Goal: Task Accomplishment & Management: Manage account settings

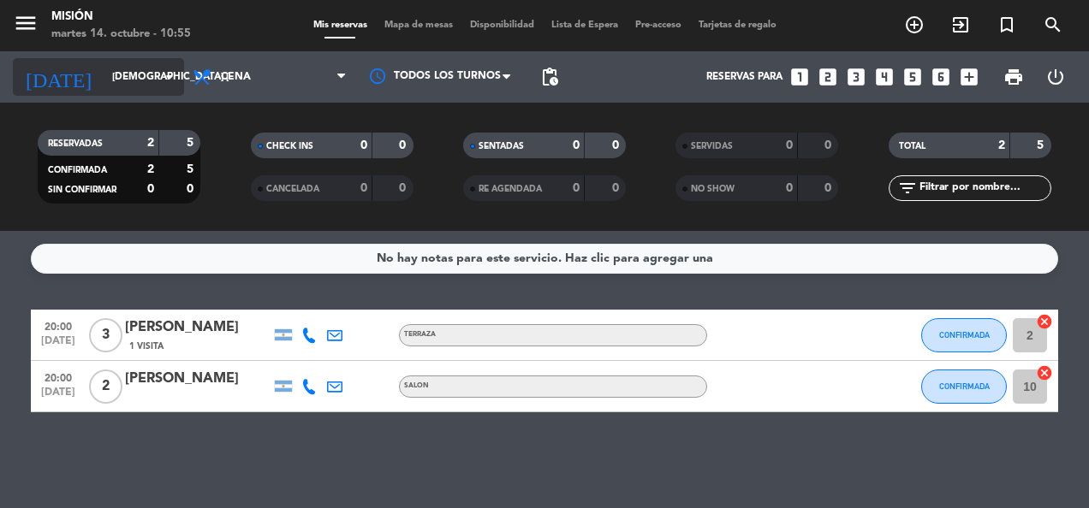
click at [108, 81] on input "[DEMOGRAPHIC_DATA] [DATE]" at bounding box center [171, 76] width 135 height 29
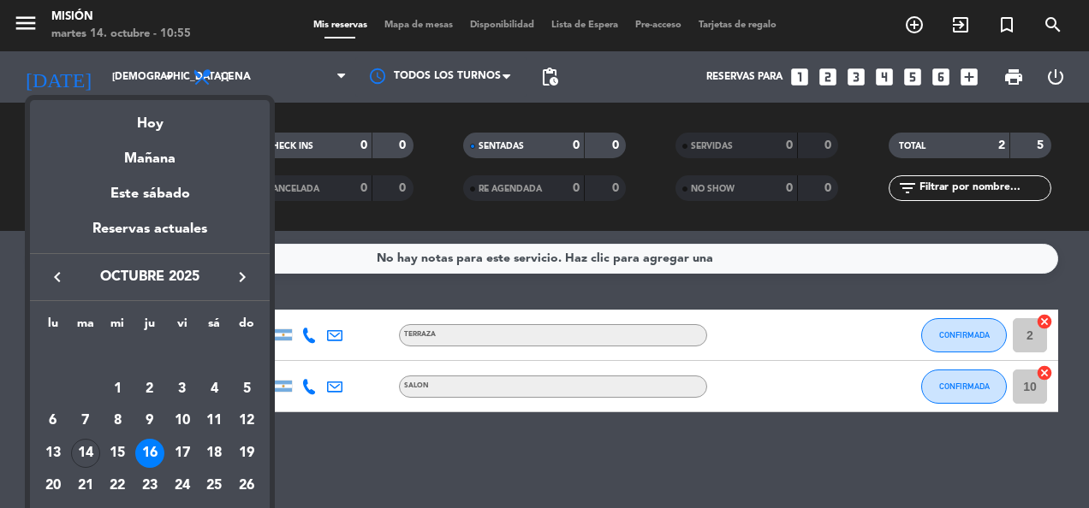
click at [417, 31] on div at bounding box center [544, 254] width 1089 height 508
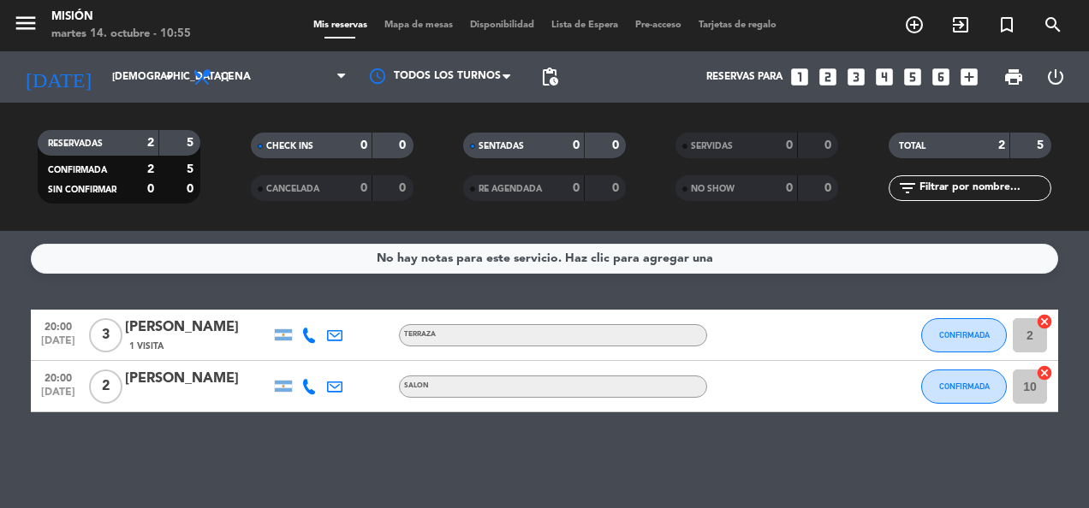
click at [421, 24] on span "Mapa de mesas" at bounding box center [419, 25] width 86 height 9
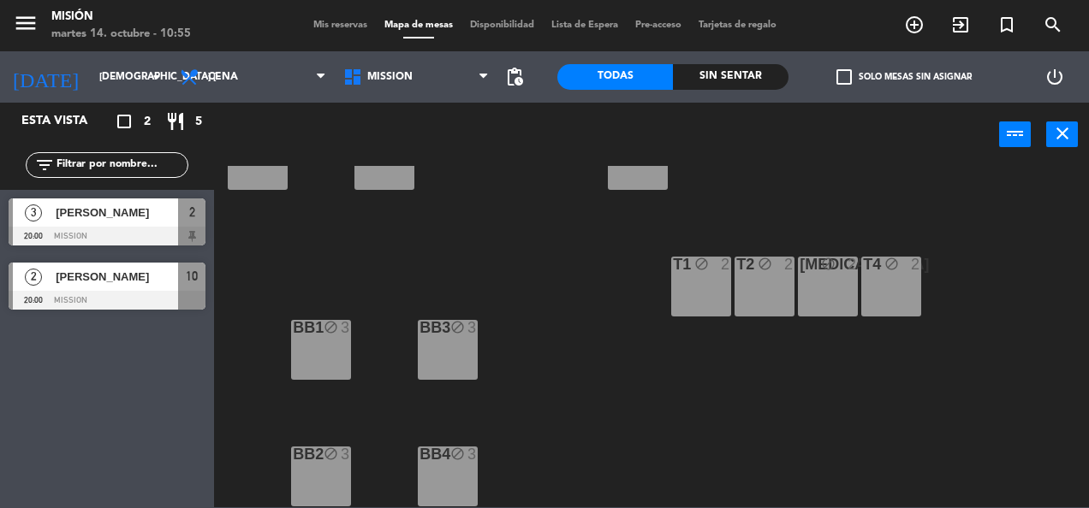
scroll to position [454, 0]
click at [335, 347] on div "BB1 block 3" at bounding box center [321, 350] width 60 height 60
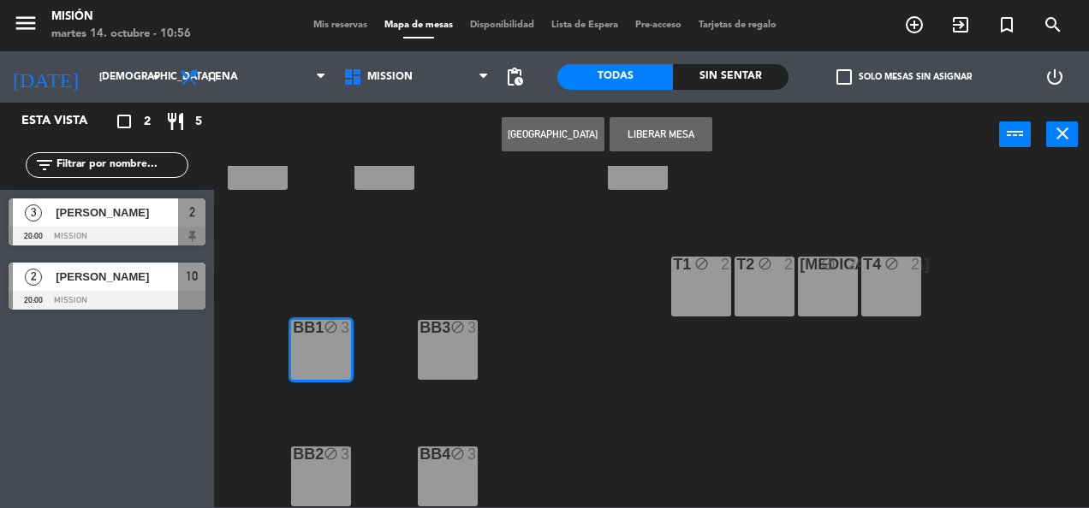
click at [443, 247] on div "5 3 6 2 7 2 VIP 12 8 lock 2 1A 2 1 2 9 2 10 2 20:00 11 4 12 4 13 2 2 3 20:00 1B…" at bounding box center [657, 336] width 864 height 341
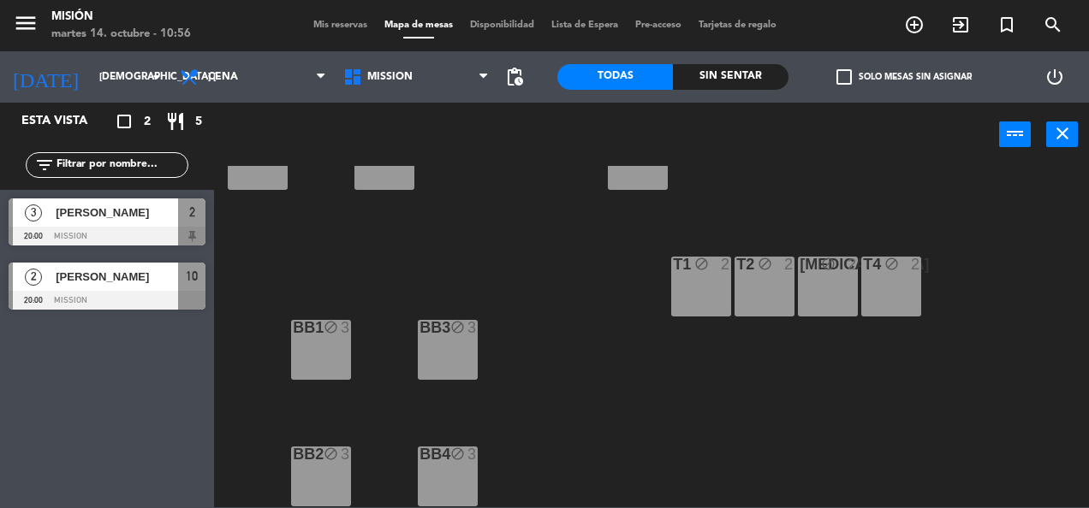
click at [715, 280] on div "T1 block 2" at bounding box center [701, 287] width 60 height 60
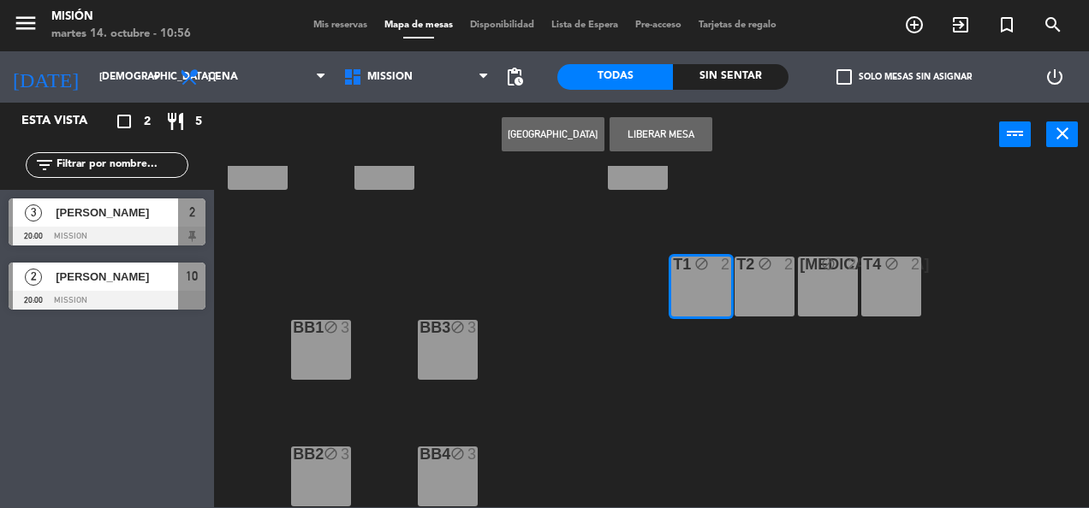
click at [767, 275] on div "T2 block 2" at bounding box center [764, 287] width 60 height 60
click at [567, 132] on button "[GEOGRAPHIC_DATA]" at bounding box center [553, 134] width 103 height 34
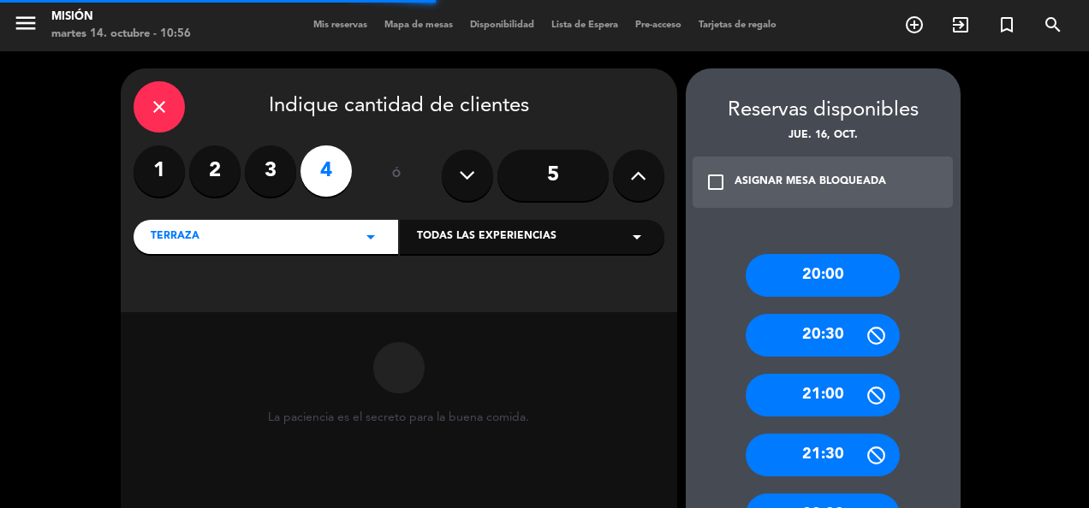
click at [160, 111] on icon "close" at bounding box center [159, 107] width 21 height 21
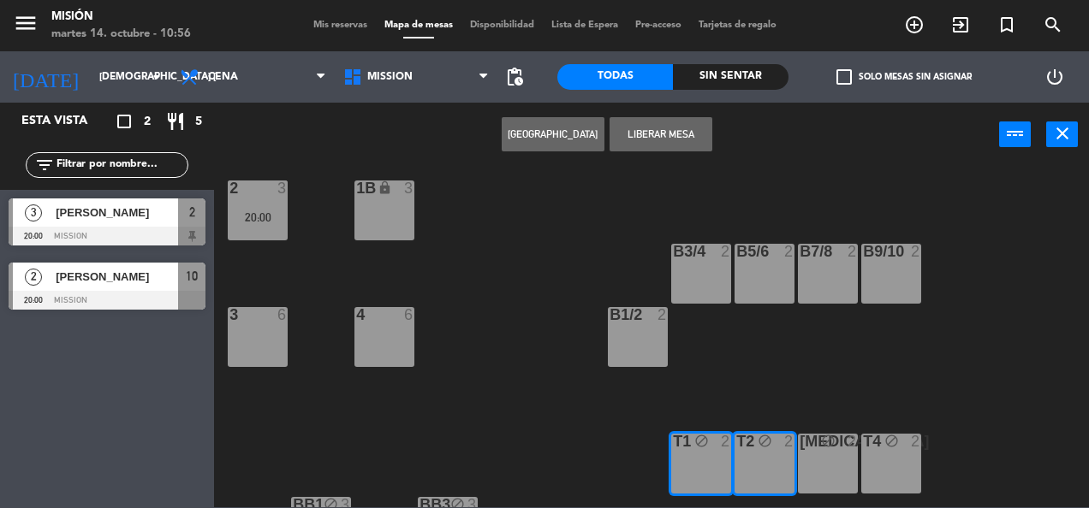
scroll to position [428, 0]
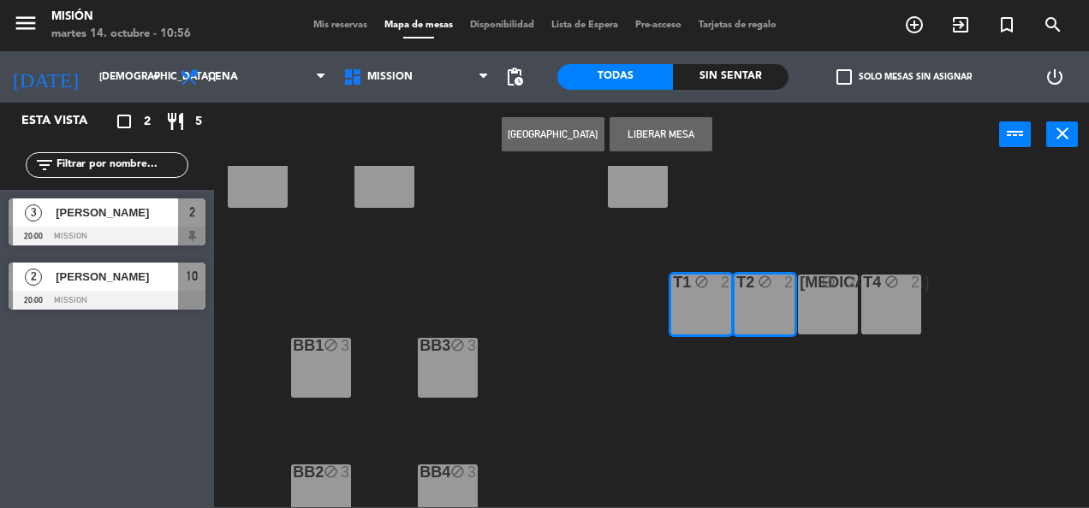
click at [699, 305] on div "T1 block 2" at bounding box center [701, 305] width 60 height 60
click at [763, 300] on div "T2 block 2" at bounding box center [764, 305] width 60 height 60
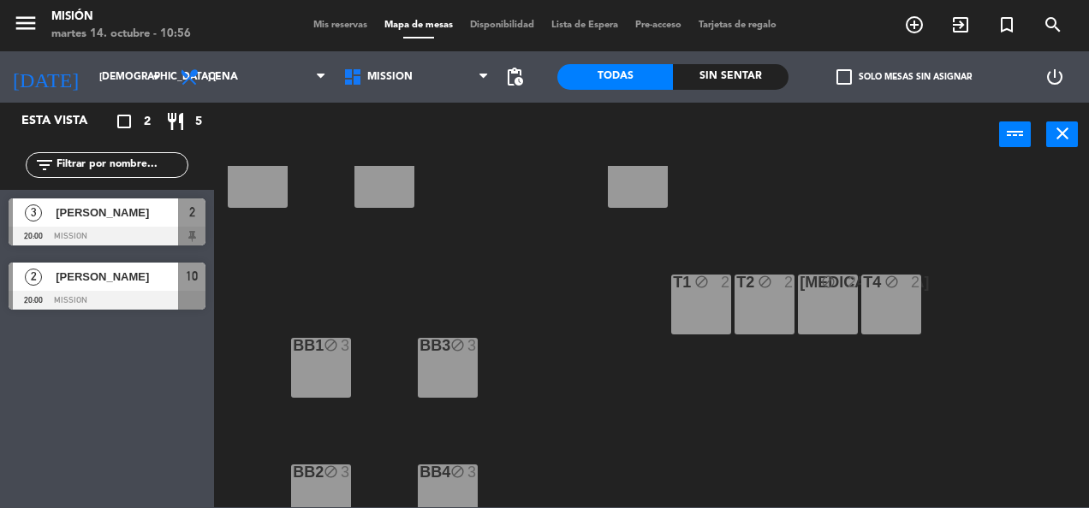
click at [699, 334] on div "T1 block 2" at bounding box center [701, 305] width 60 height 60
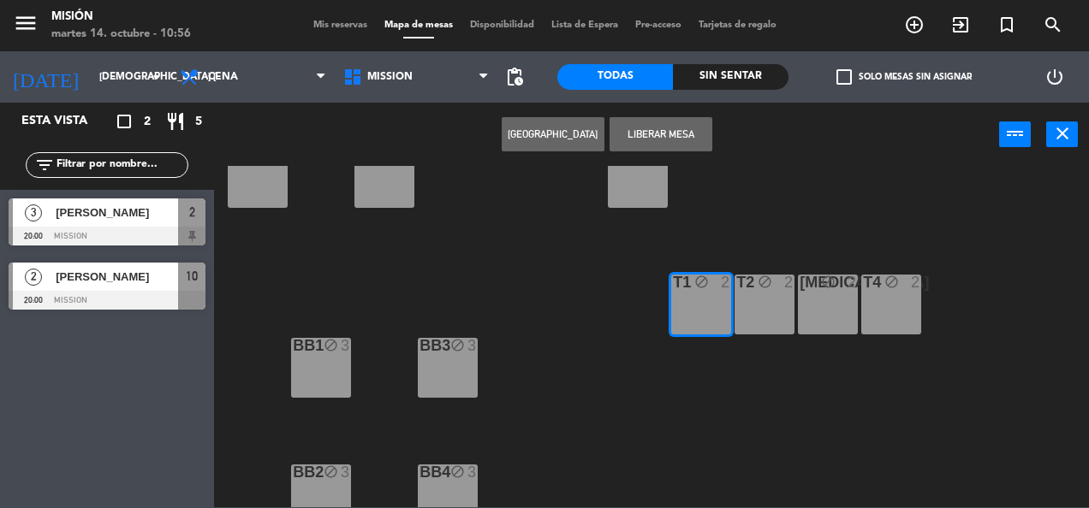
click at [665, 128] on button "Liberar Mesa" at bounding box center [660, 134] width 103 height 34
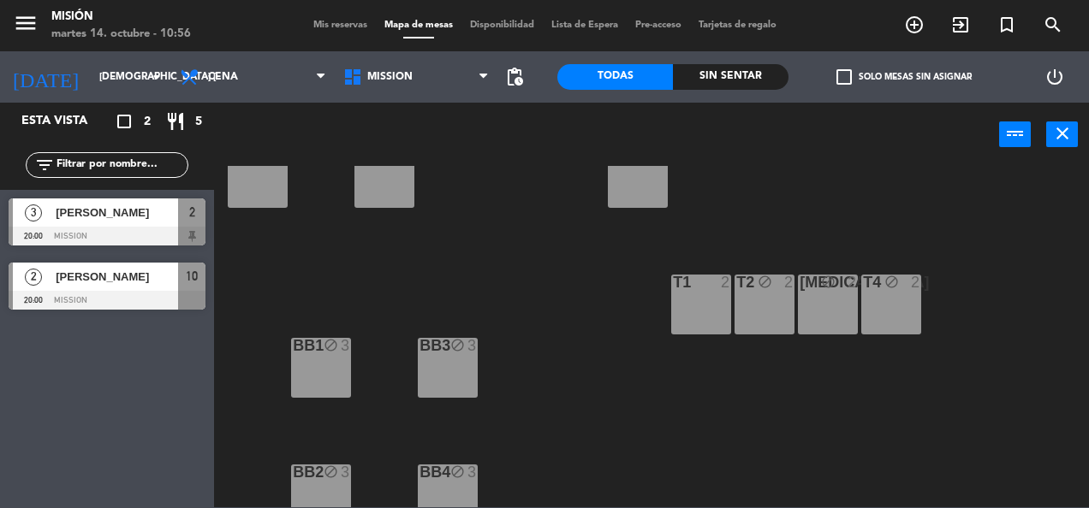
click at [779, 300] on div "T2 block 2" at bounding box center [764, 305] width 60 height 60
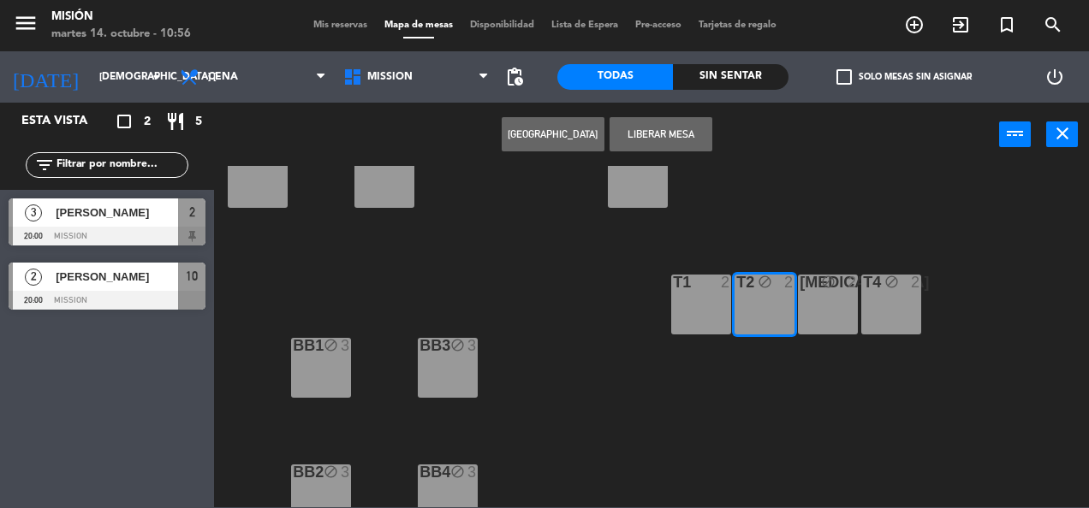
click at [647, 122] on button "Liberar Mesa" at bounding box center [660, 134] width 103 height 34
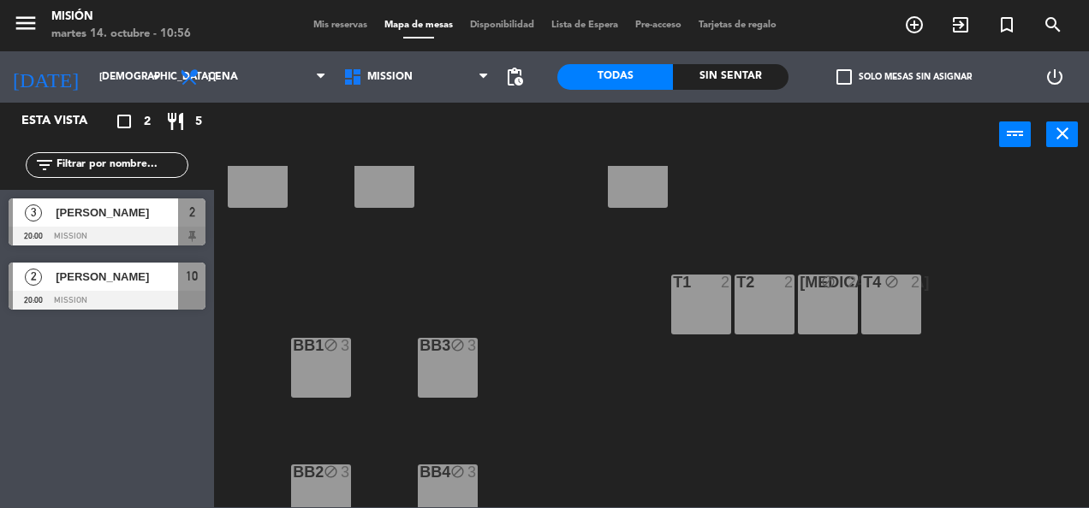
click at [849, 323] on div "[MEDICAL_DATA] block 2" at bounding box center [828, 305] width 60 height 60
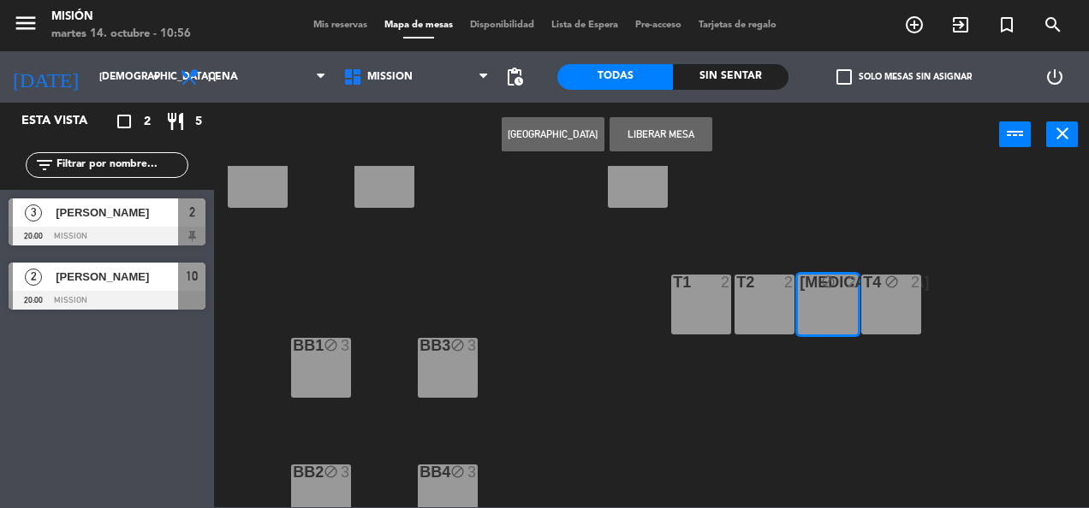
click at [901, 312] on div "T4 block 2" at bounding box center [891, 305] width 60 height 60
click at [676, 122] on button "Liberar Mesa" at bounding box center [660, 134] width 103 height 34
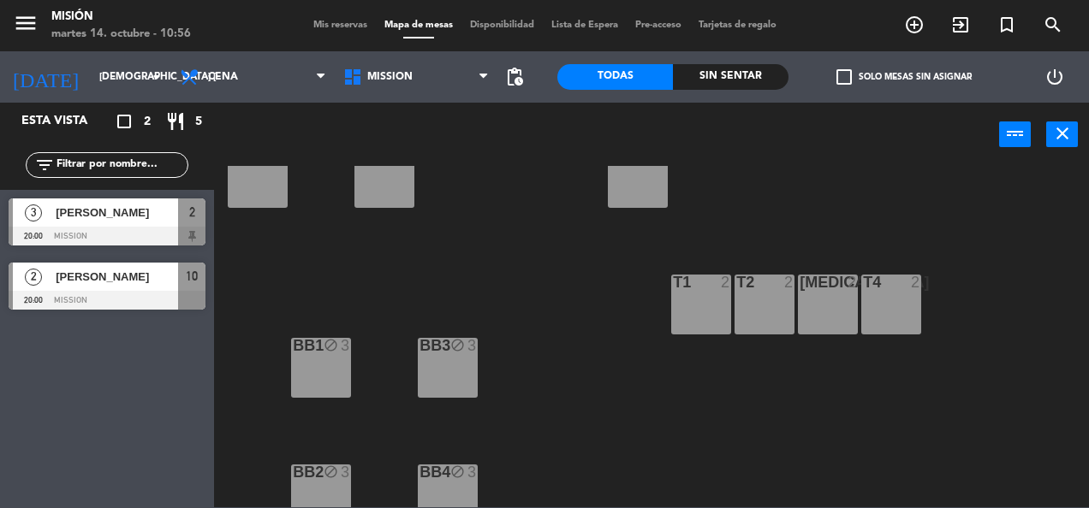
click at [707, 295] on div "T1 2" at bounding box center [701, 305] width 60 height 60
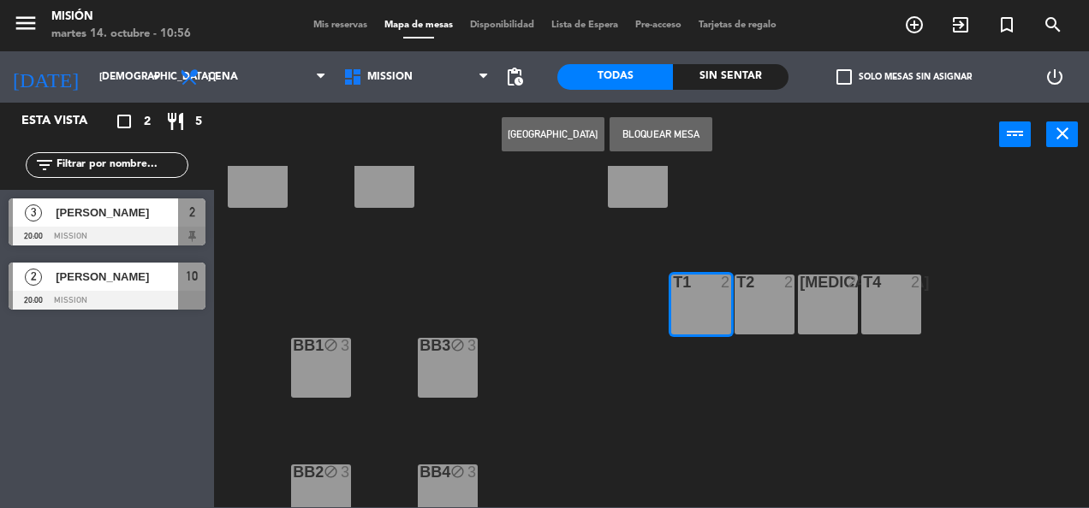
click at [539, 131] on button "[GEOGRAPHIC_DATA]" at bounding box center [553, 134] width 103 height 34
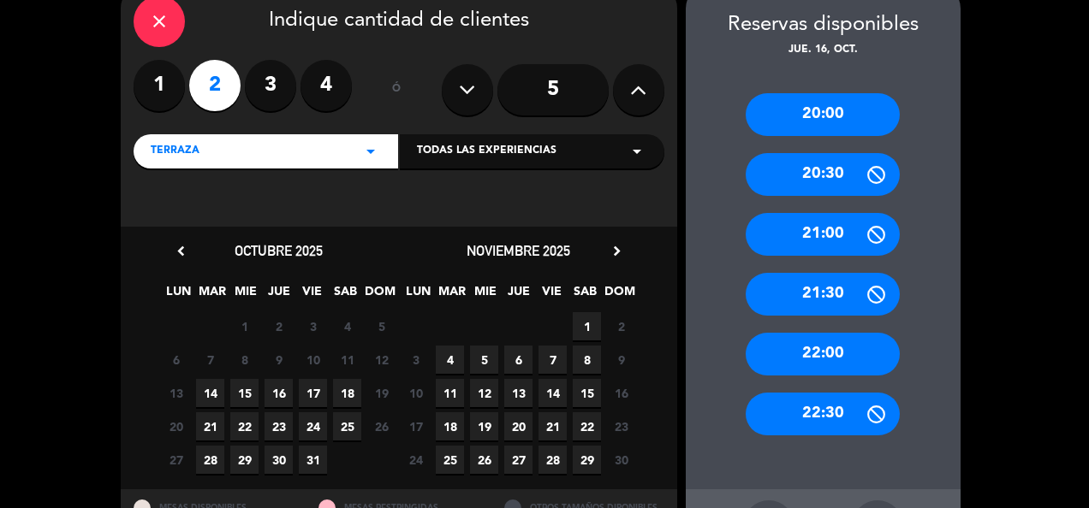
click at [282, 386] on span "16" at bounding box center [278, 393] width 28 height 28
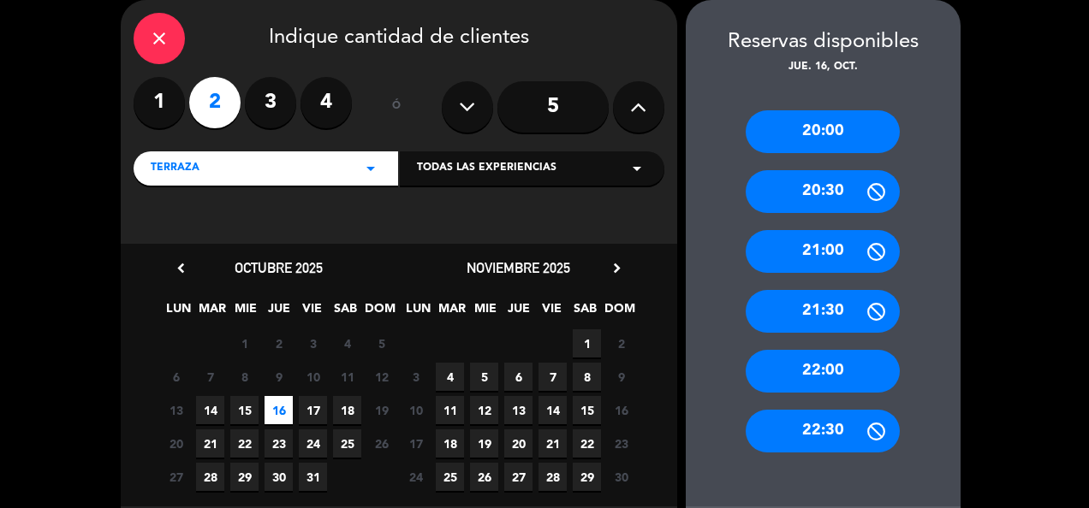
click at [800, 375] on div "22:00" at bounding box center [822, 371] width 154 height 43
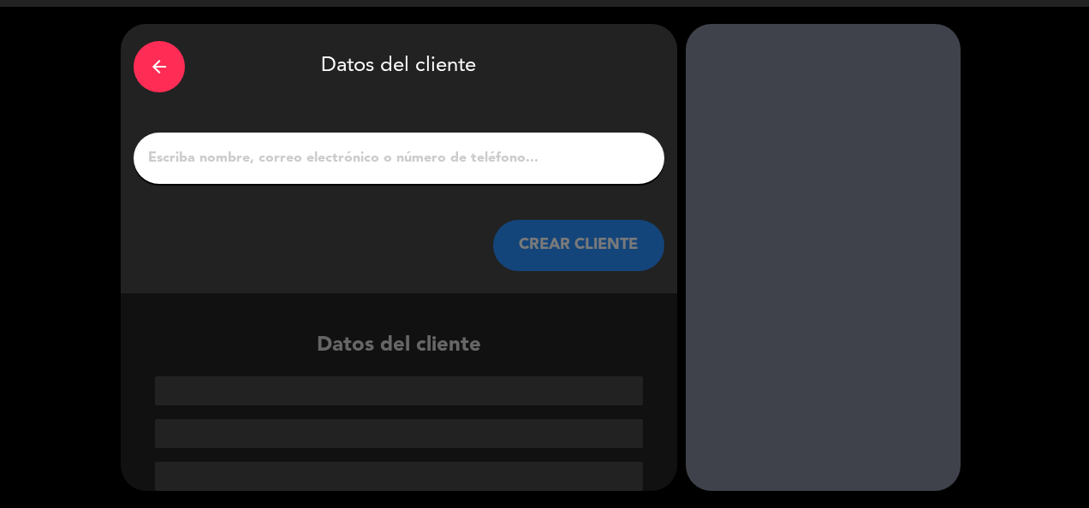
scroll to position [45, 0]
click at [404, 162] on input "1" at bounding box center [398, 158] width 505 height 24
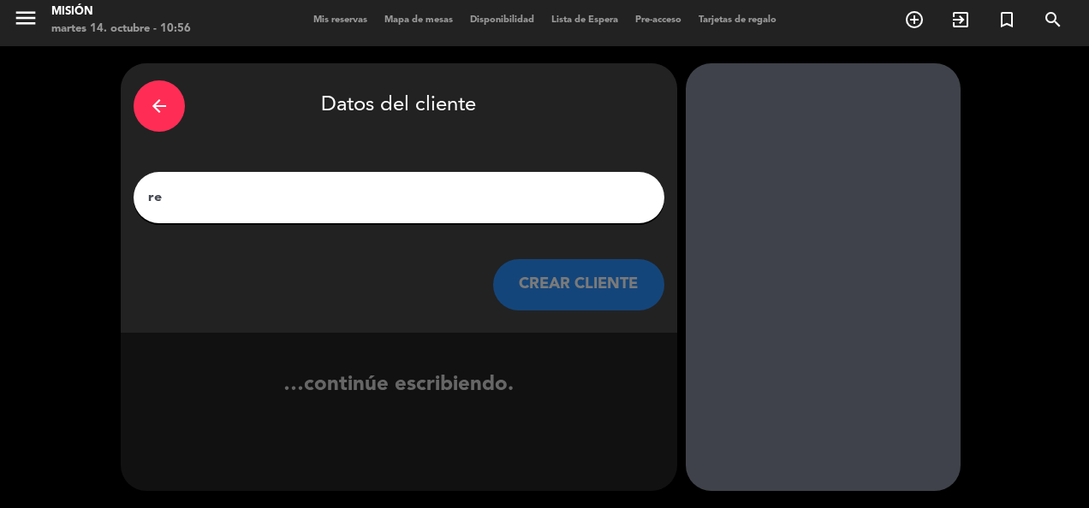
scroll to position [5, 0]
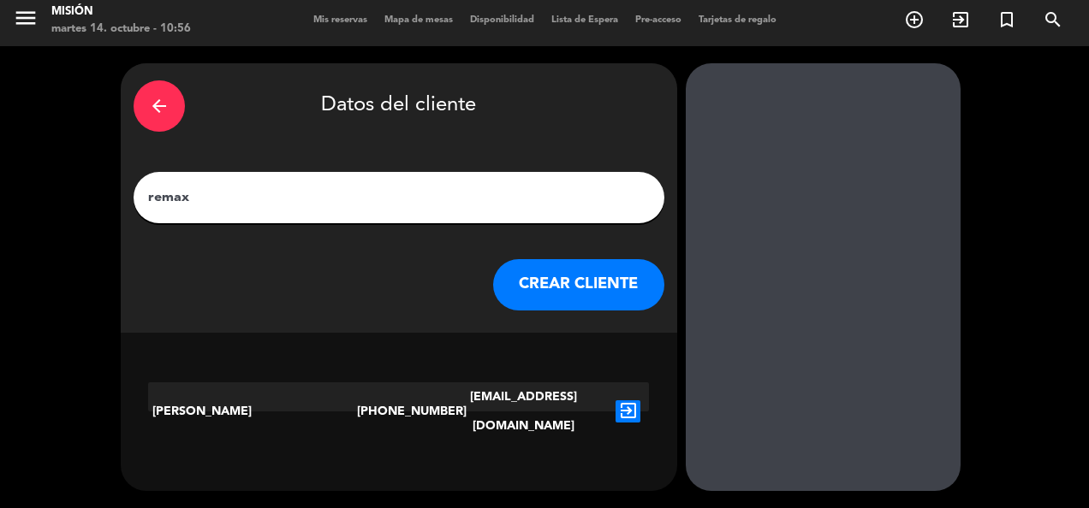
type input "remax"
click at [556, 270] on button "CREAR CLIENTE" at bounding box center [578, 284] width 171 height 51
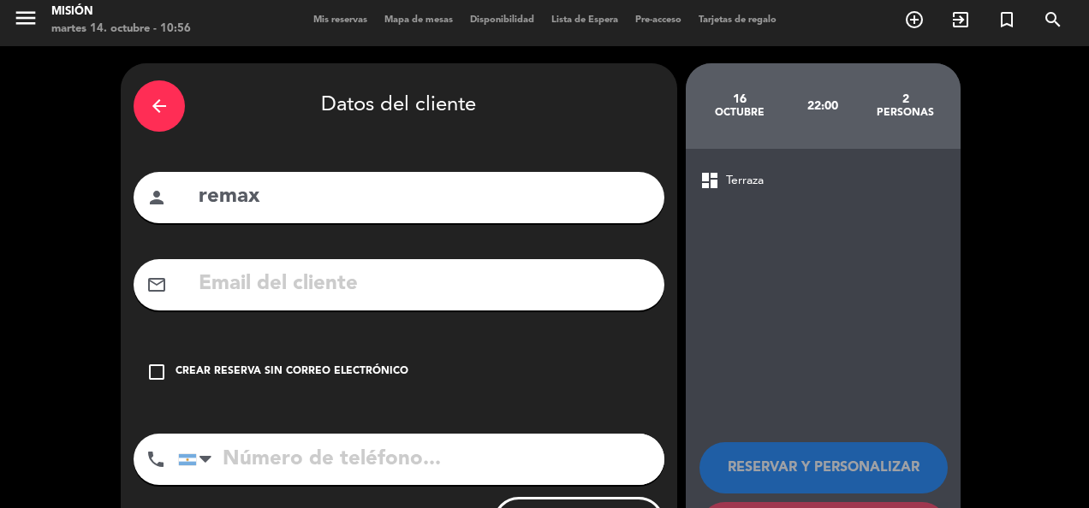
click at [394, 368] on div "Crear reserva sin correo electrónico" at bounding box center [291, 372] width 233 height 17
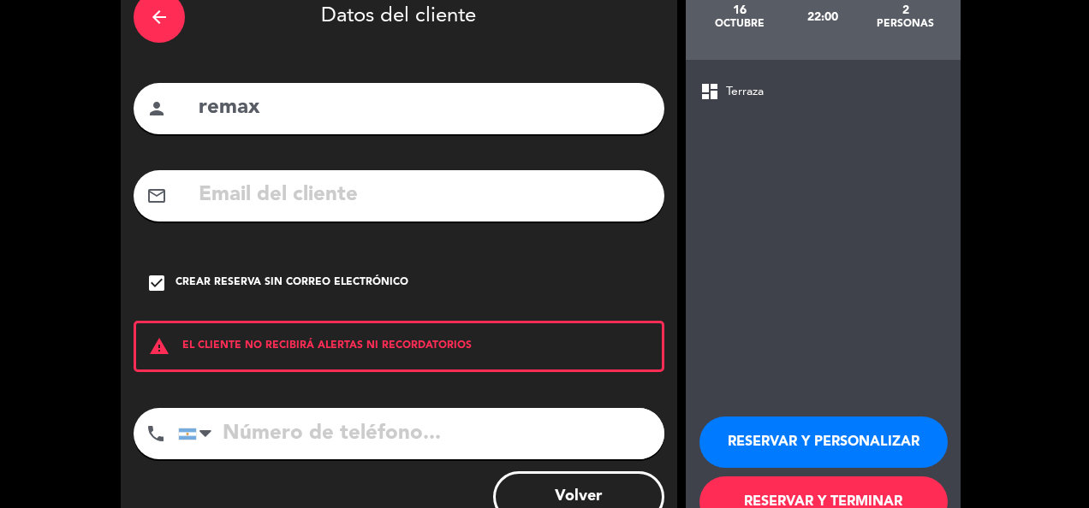
scroll to position [151, 0]
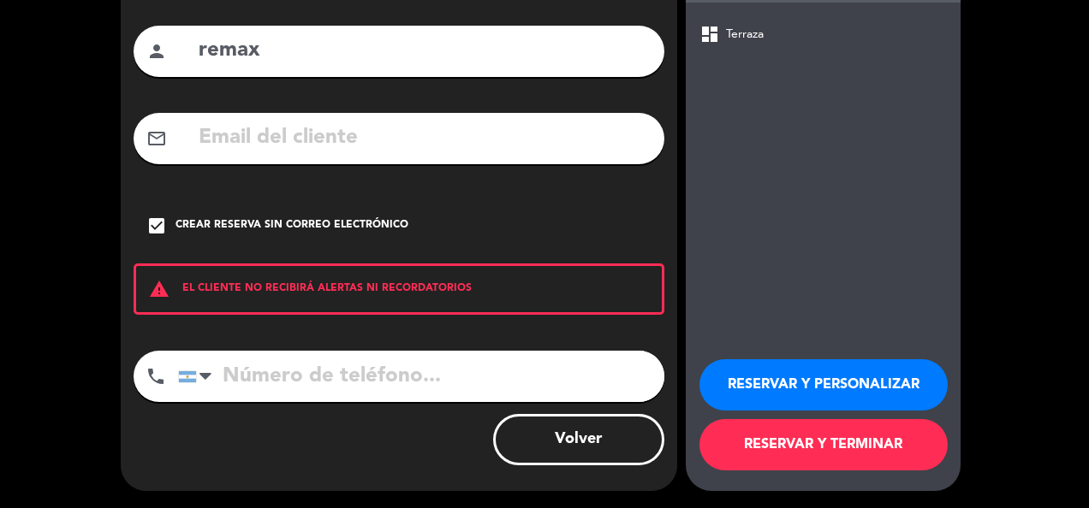
click at [792, 452] on button "RESERVAR Y TERMINAR" at bounding box center [823, 444] width 248 height 51
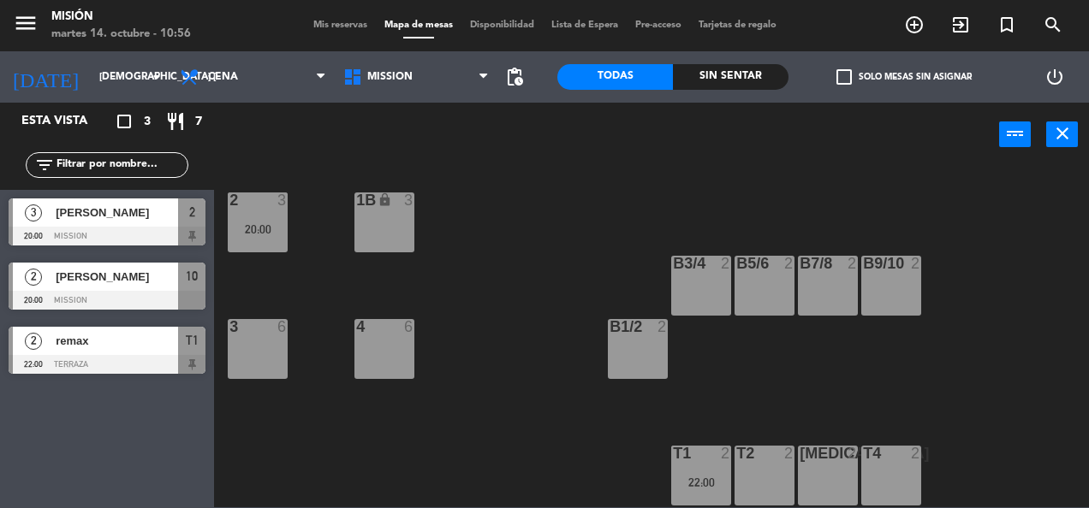
scroll to position [428, 0]
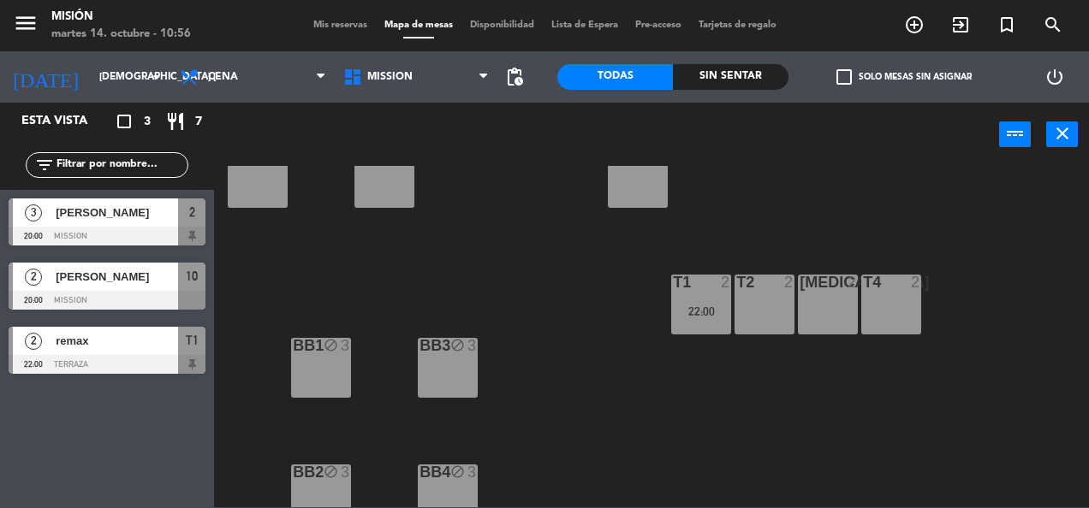
click at [765, 317] on div "T2 2" at bounding box center [764, 305] width 60 height 60
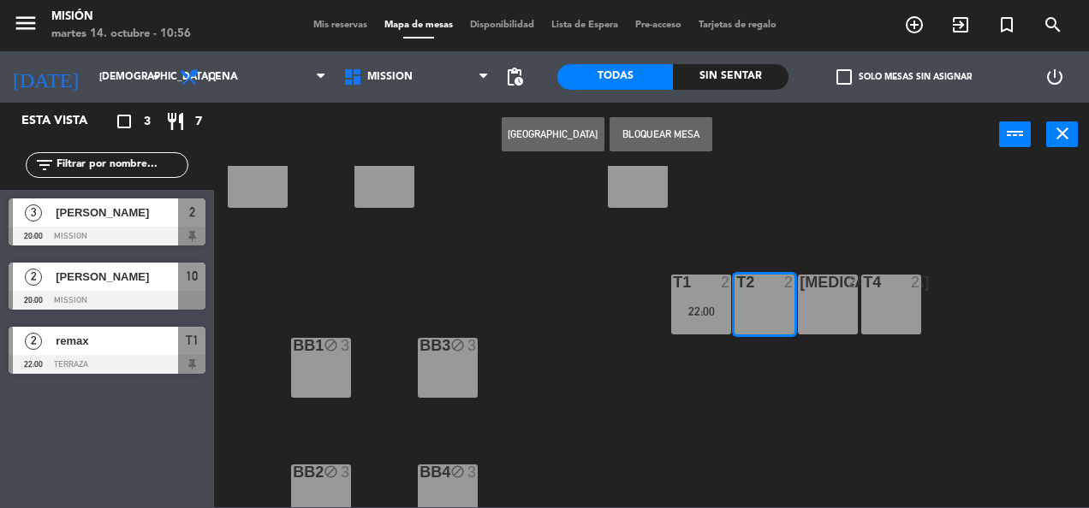
click at [571, 126] on button "[GEOGRAPHIC_DATA]" at bounding box center [553, 134] width 103 height 34
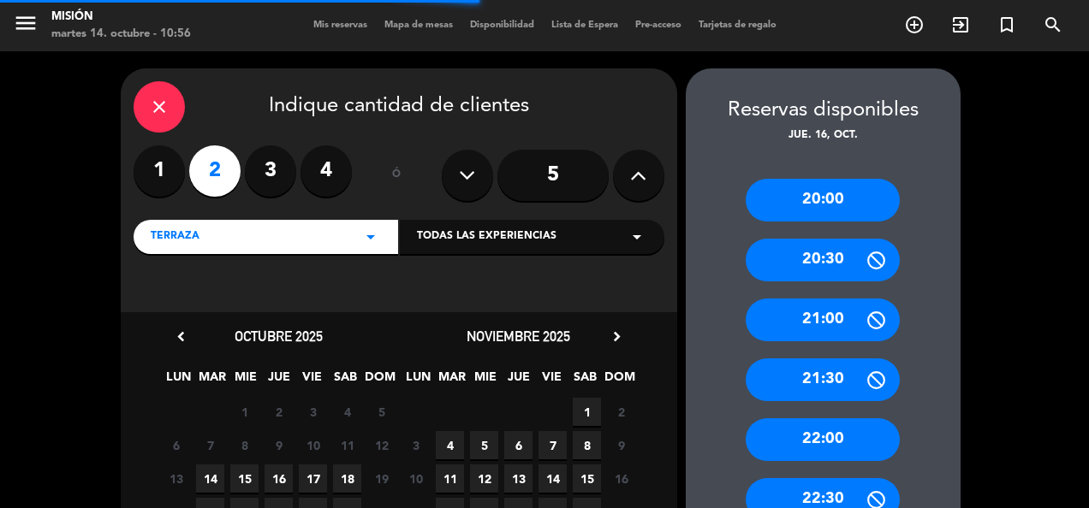
scroll to position [156, 0]
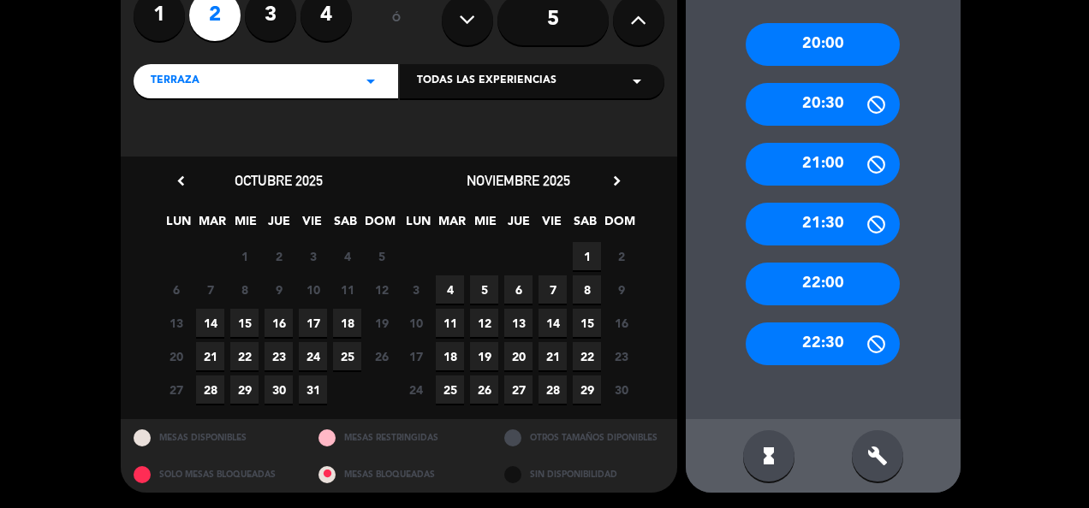
click at [279, 320] on span "16" at bounding box center [278, 323] width 28 height 28
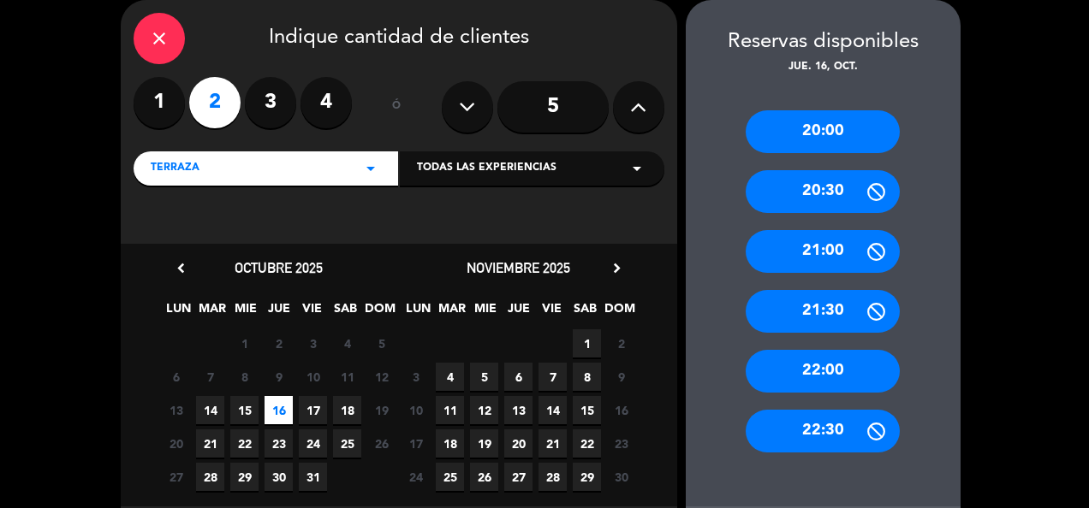
click at [842, 364] on div "22:00" at bounding box center [822, 371] width 154 height 43
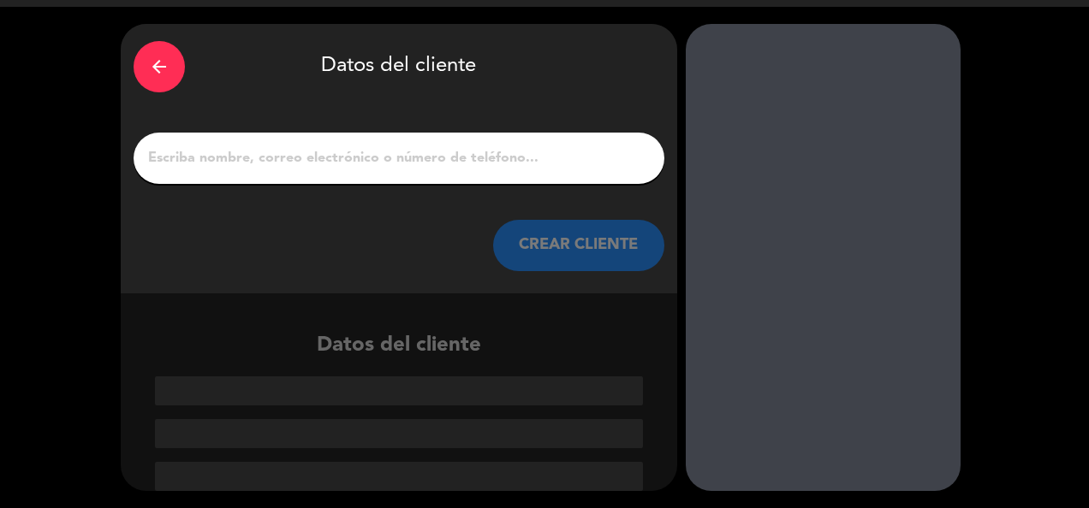
click at [490, 163] on input "1" at bounding box center [398, 158] width 505 height 24
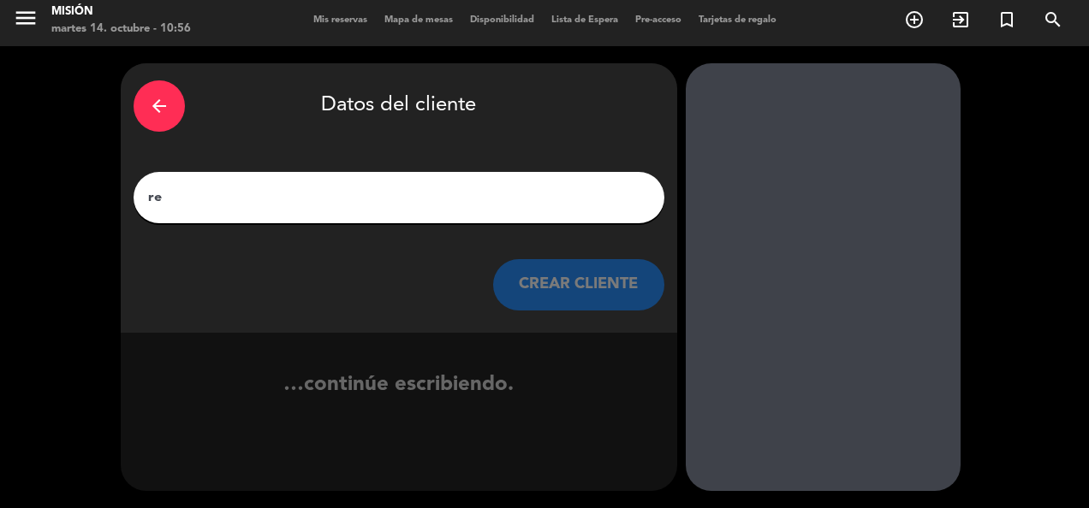
scroll to position [5, 0]
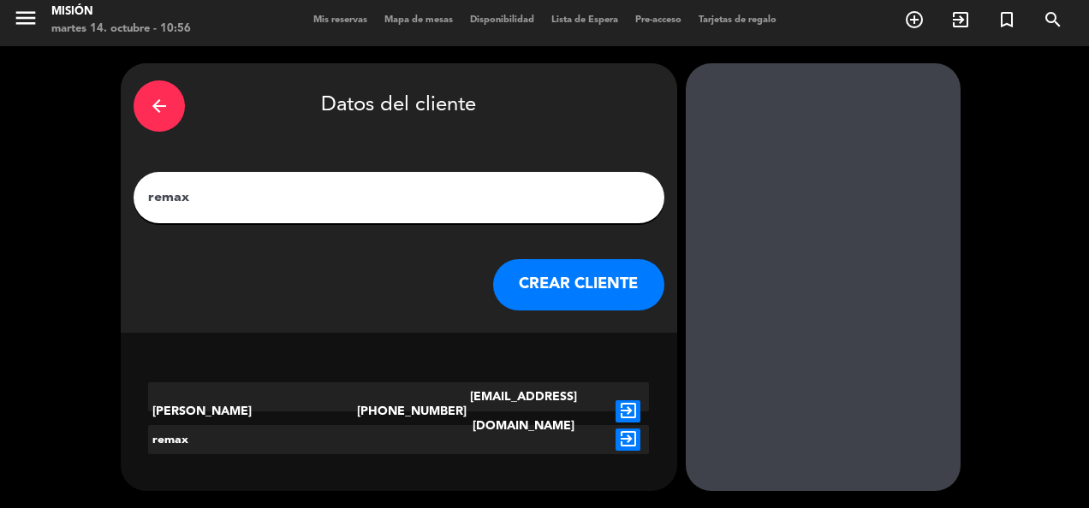
type input "remax"
click at [548, 281] on button "CREAR CLIENTE" at bounding box center [578, 284] width 171 height 51
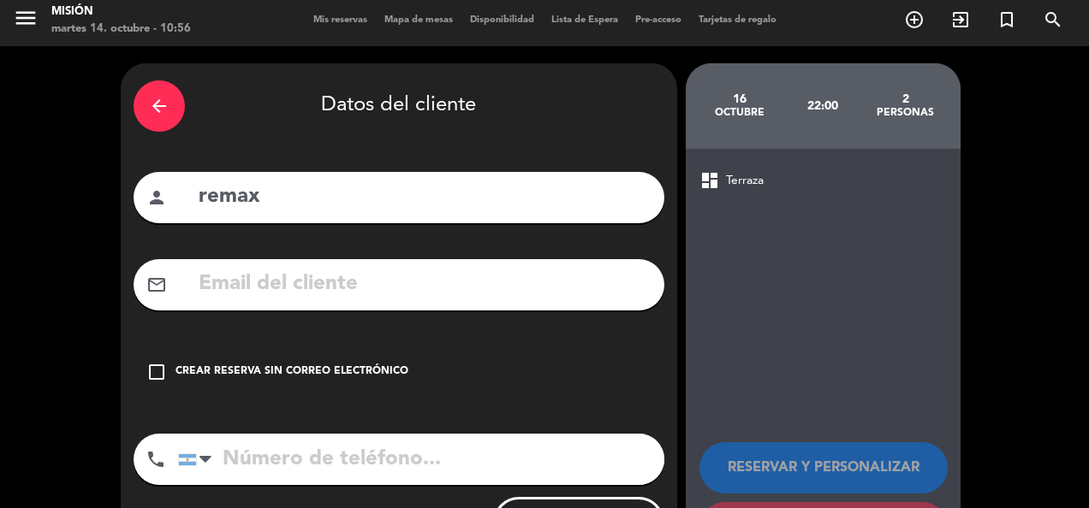
click at [349, 370] on div "Crear reserva sin correo electrónico" at bounding box center [291, 372] width 233 height 17
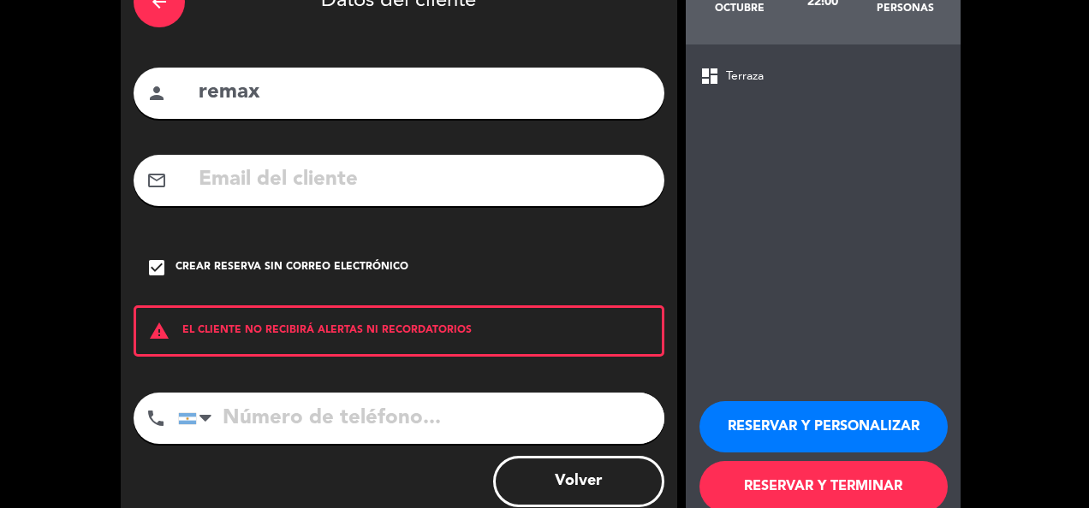
scroll to position [151, 0]
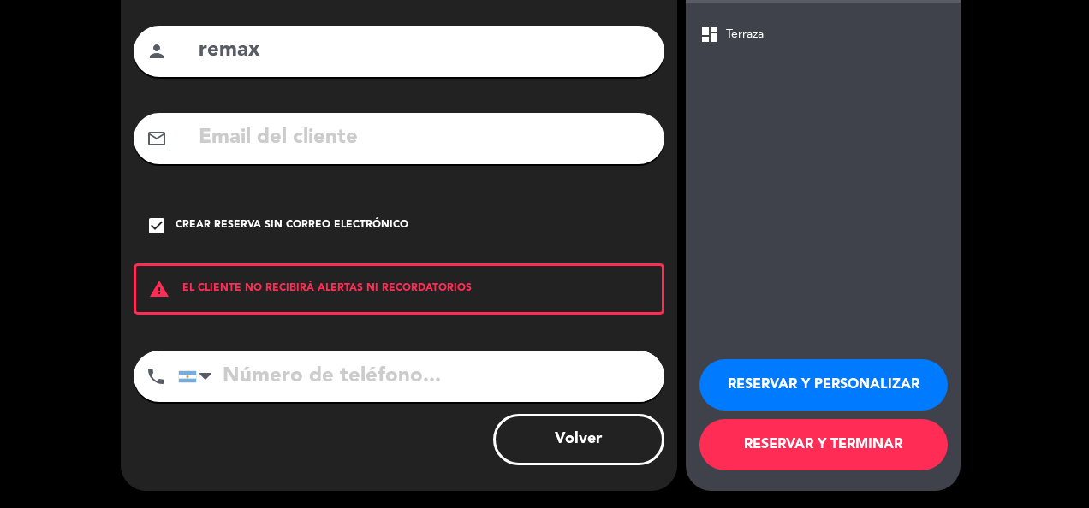
click at [775, 450] on button "RESERVAR Y TERMINAR" at bounding box center [823, 444] width 248 height 51
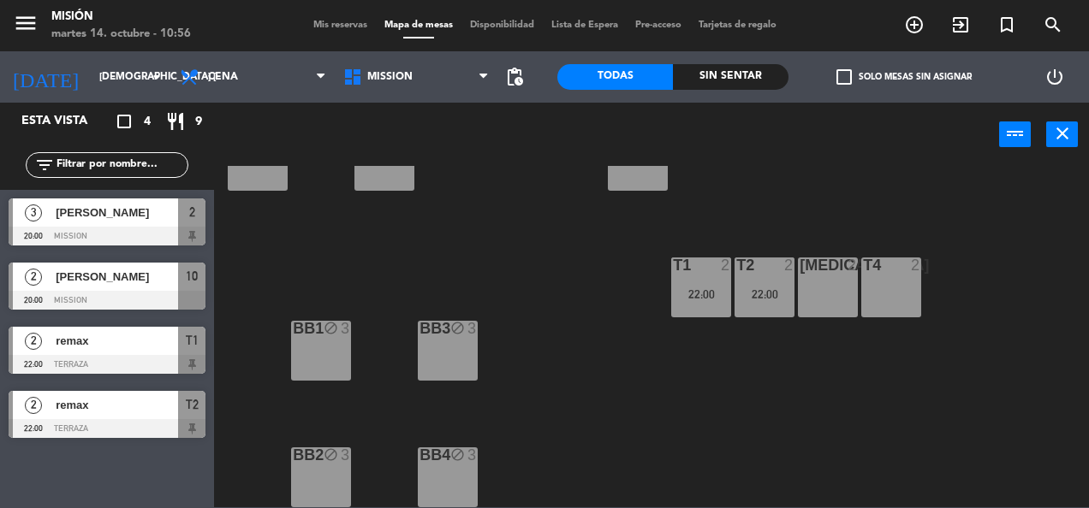
scroll to position [454, 0]
click at [816, 291] on div "[MEDICAL_DATA] 2" at bounding box center [828, 287] width 60 height 60
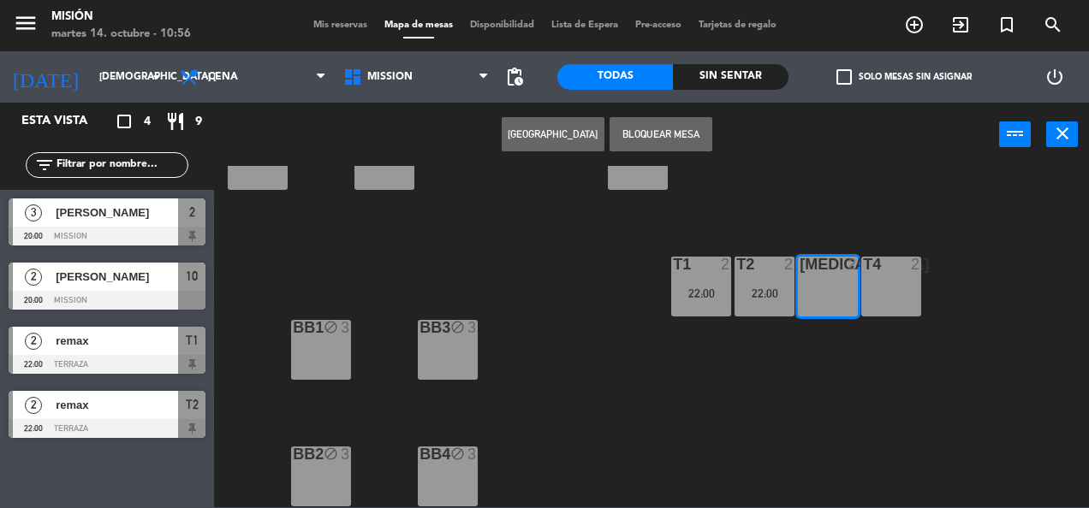
click at [565, 132] on button "[GEOGRAPHIC_DATA]" at bounding box center [553, 134] width 103 height 34
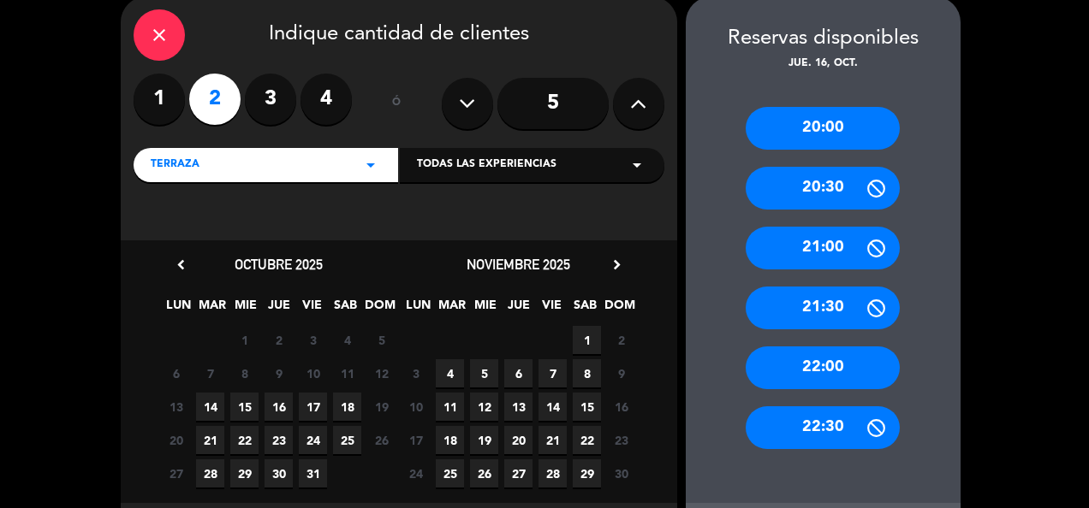
scroll to position [157, 0]
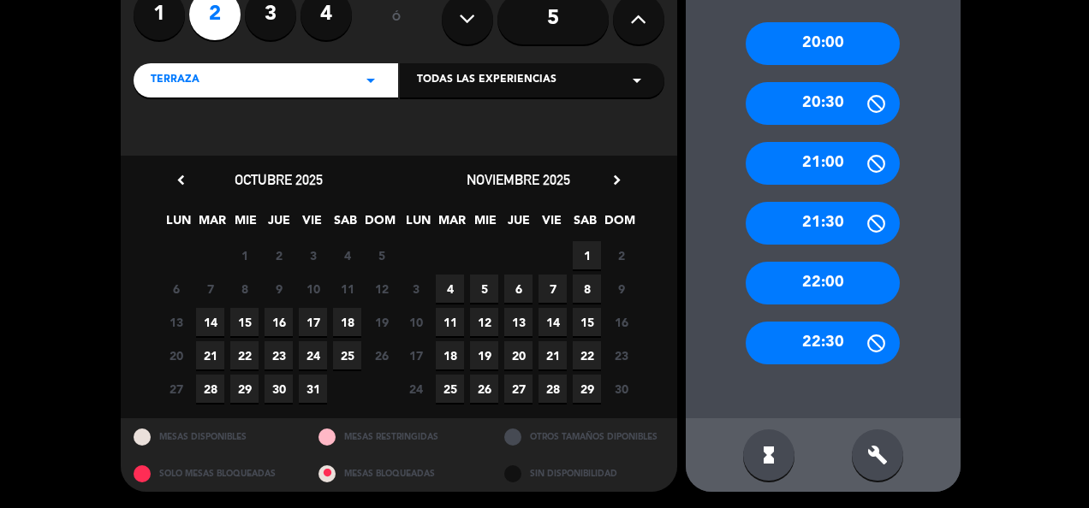
click at [282, 315] on span "16" at bounding box center [278, 322] width 28 height 28
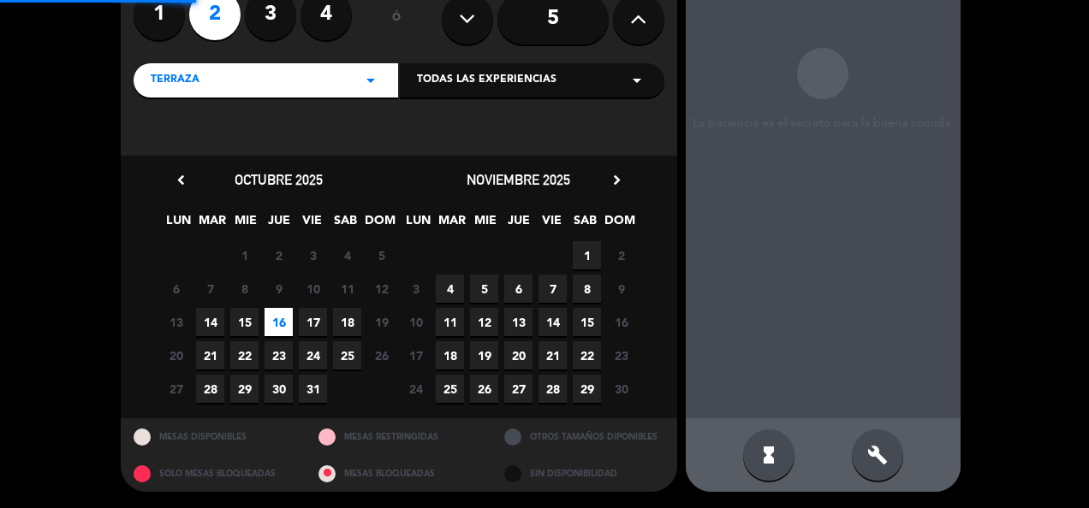
scroll to position [68, 0]
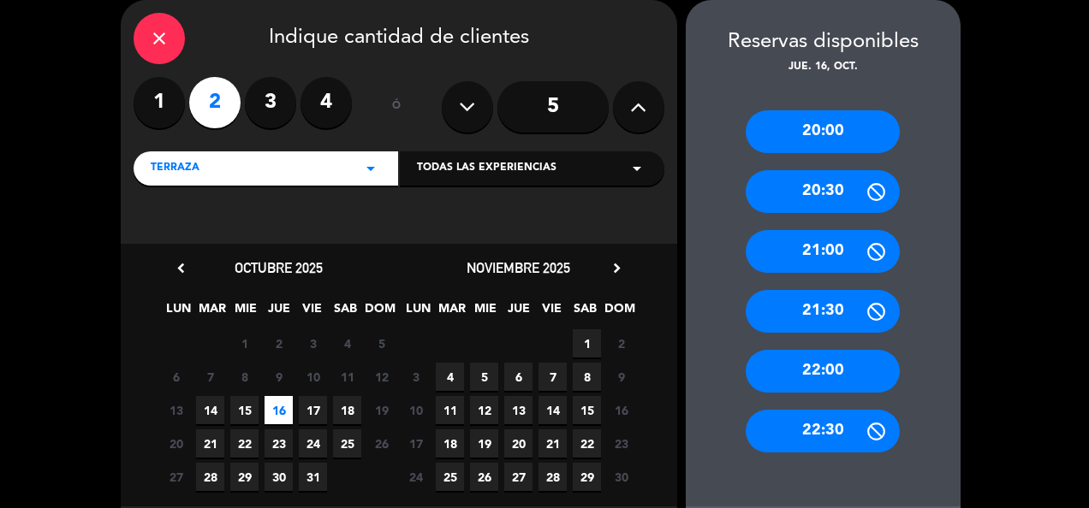
click at [834, 381] on div "22:00" at bounding box center [822, 371] width 154 height 43
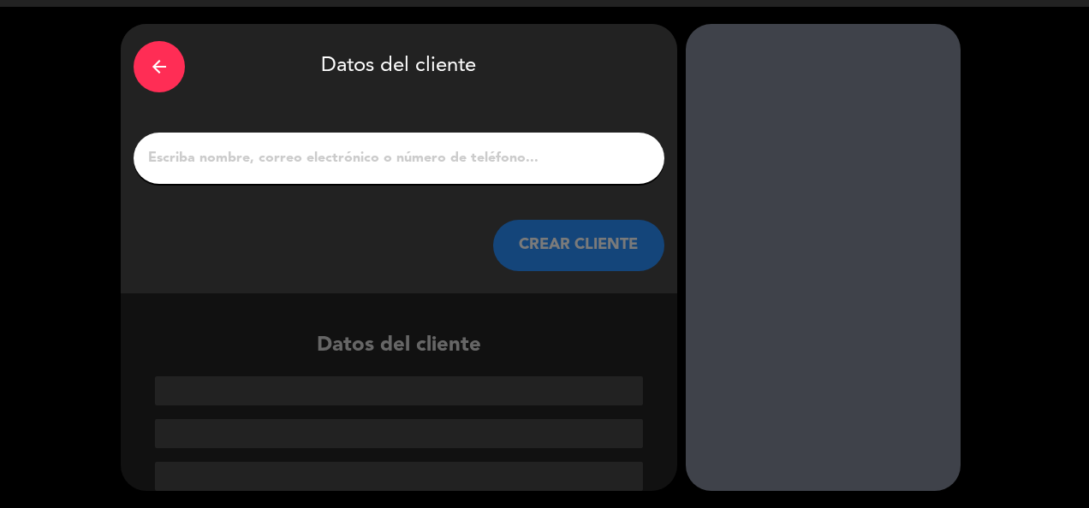
scroll to position [45, 0]
click at [334, 161] on input "1" at bounding box center [398, 158] width 505 height 24
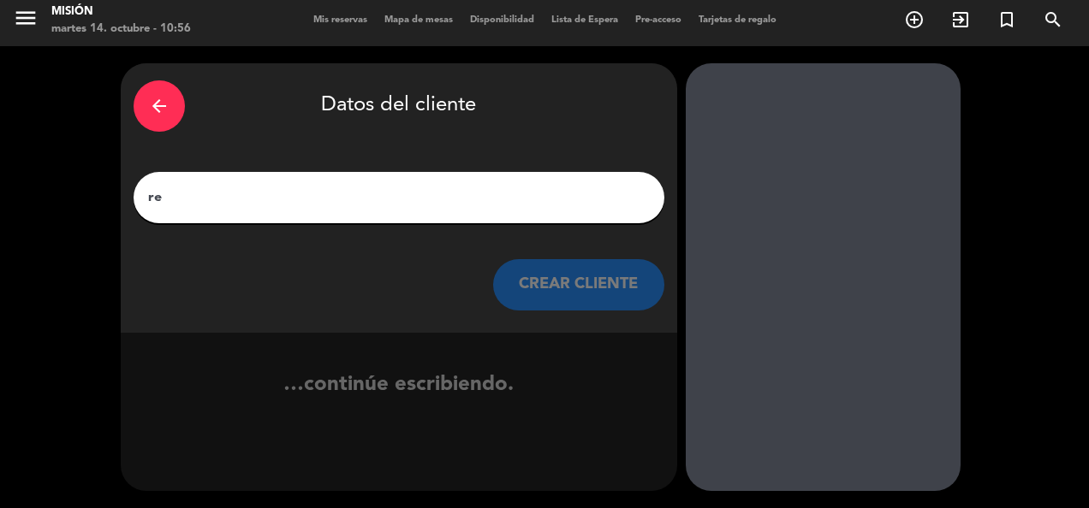
scroll to position [5, 0]
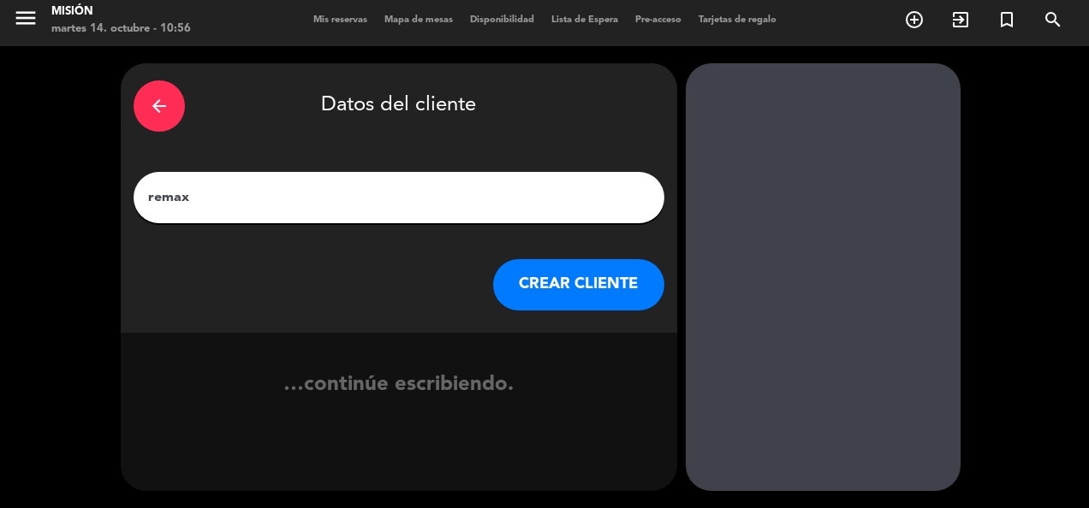
type input "remax"
click at [547, 280] on button "CREAR CLIENTE" at bounding box center [578, 284] width 171 height 51
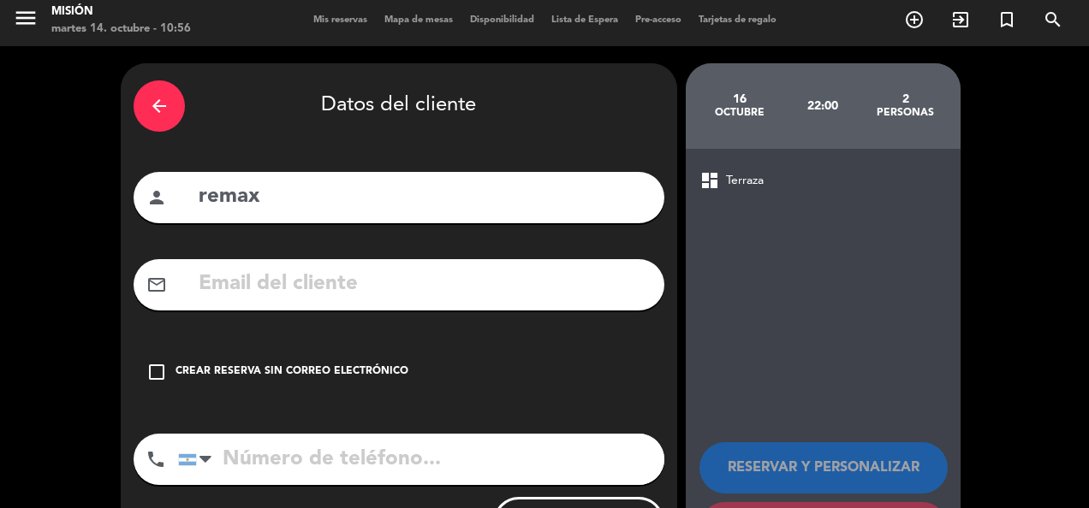
click at [334, 375] on div "Crear reserva sin correo electrónico" at bounding box center [291, 372] width 233 height 17
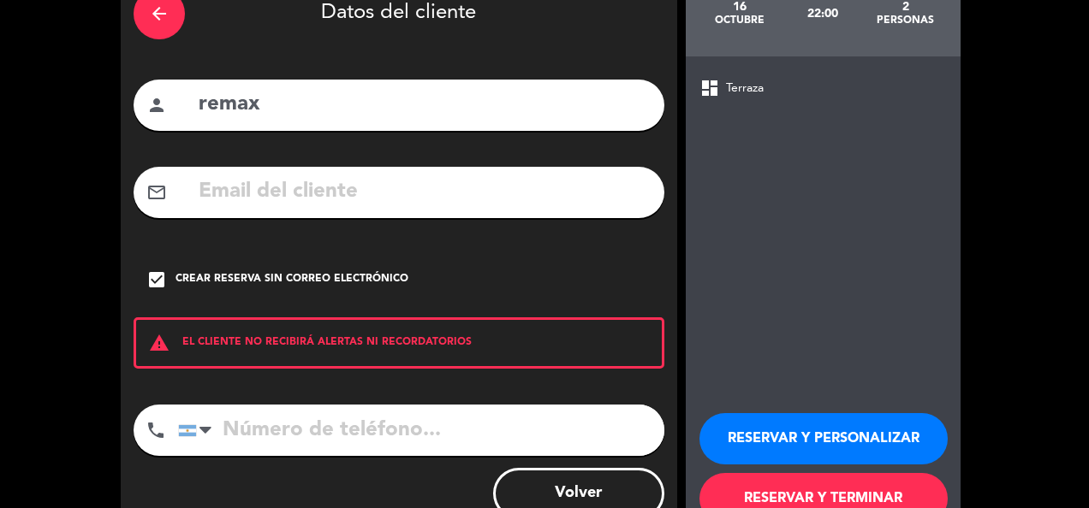
scroll to position [151, 0]
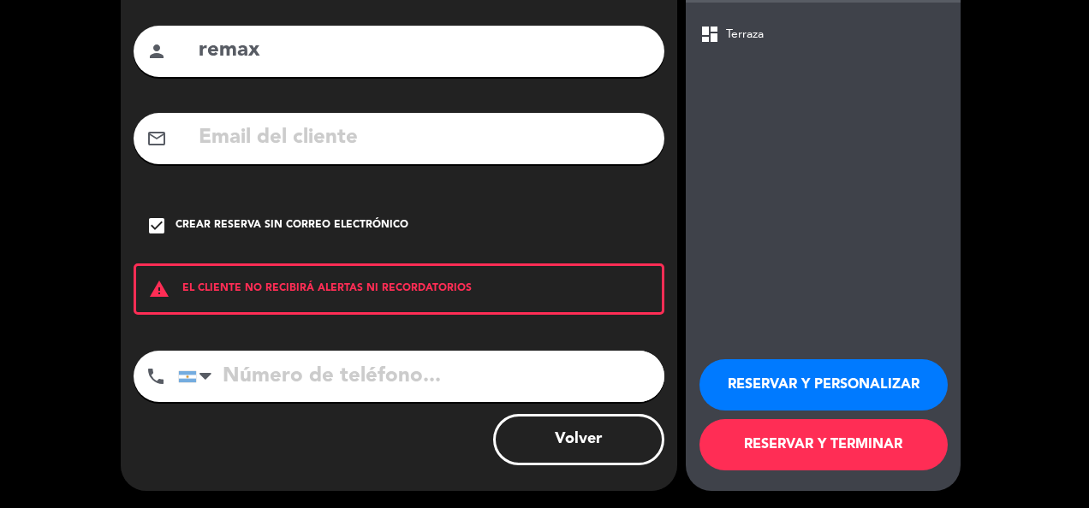
click at [782, 450] on button "RESERVAR Y TERMINAR" at bounding box center [823, 444] width 248 height 51
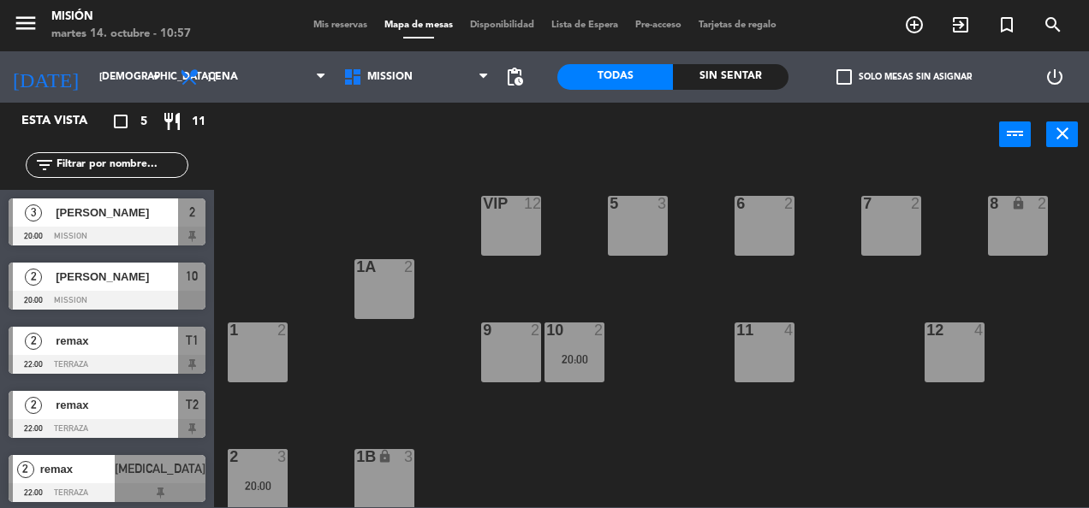
scroll to position [428, 0]
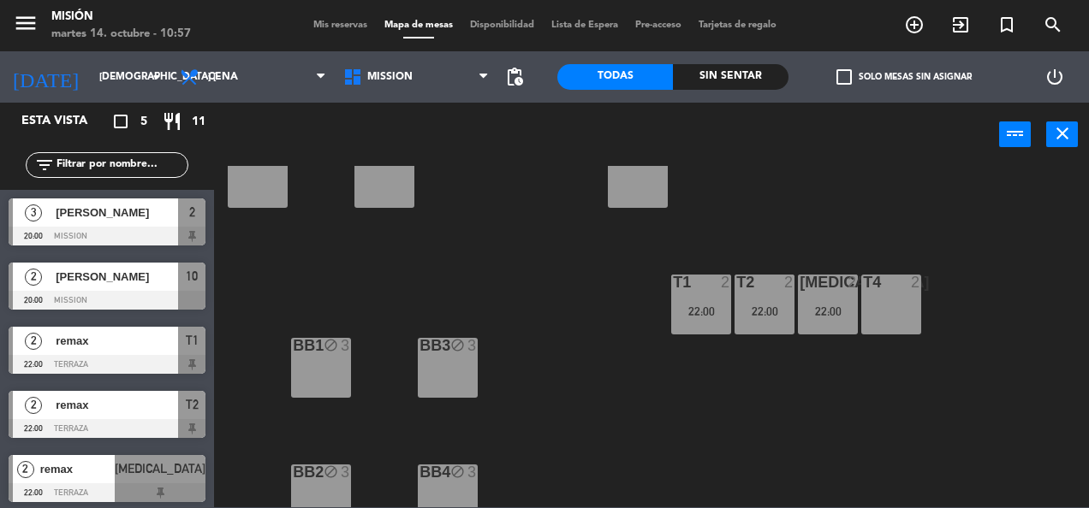
click at [904, 309] on div "T4 2" at bounding box center [891, 305] width 60 height 60
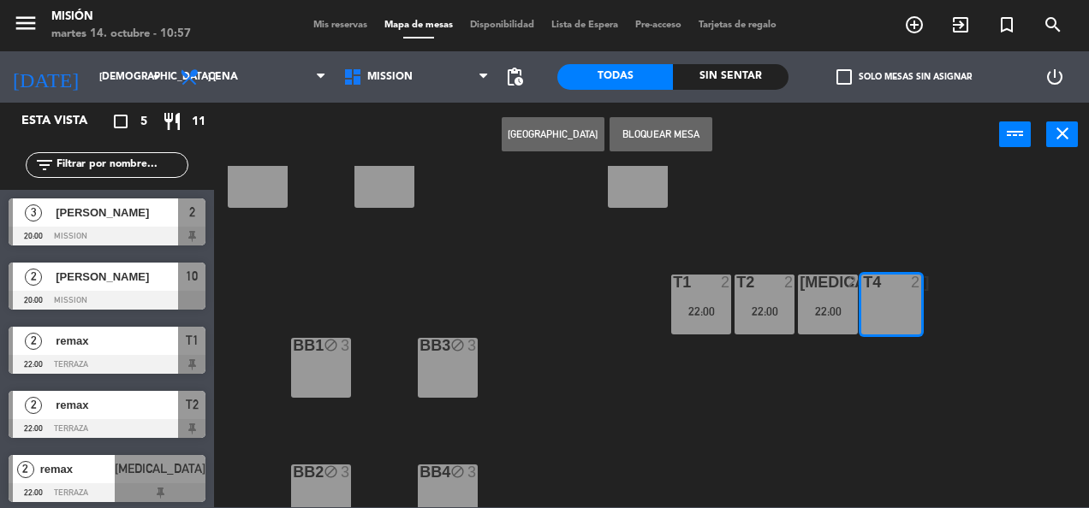
click at [579, 129] on button "[GEOGRAPHIC_DATA]" at bounding box center [553, 134] width 103 height 34
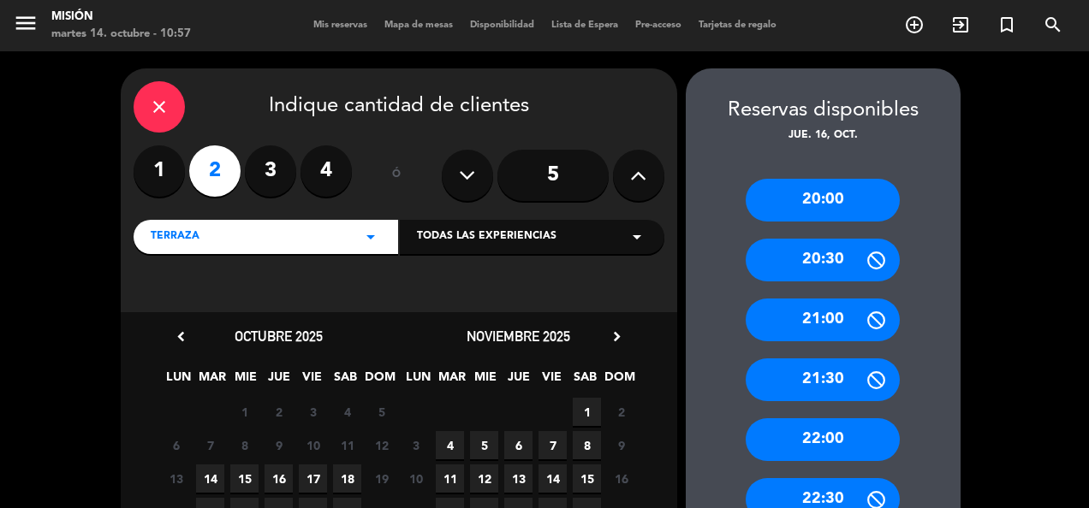
click at [272, 479] on span "16" at bounding box center [278, 479] width 28 height 28
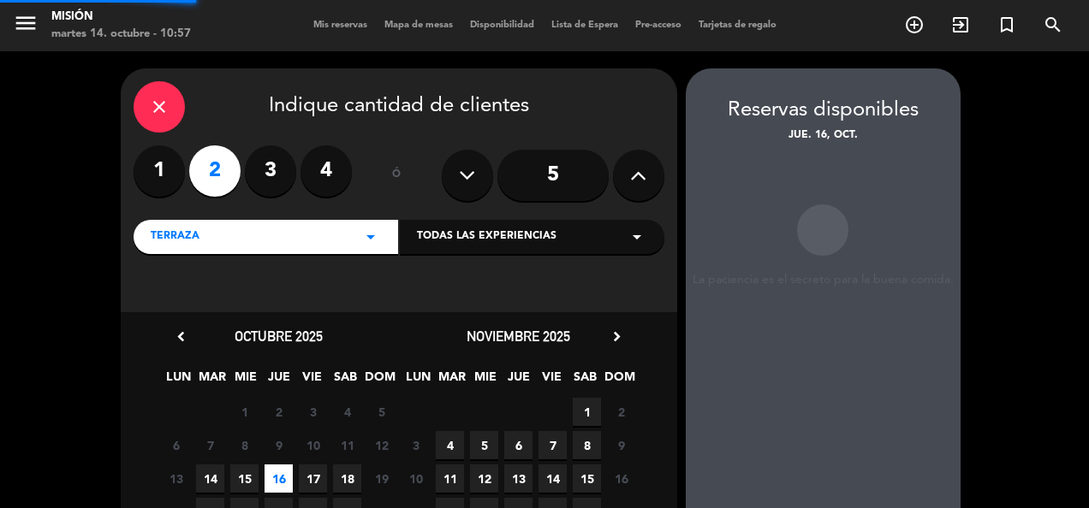
scroll to position [68, 0]
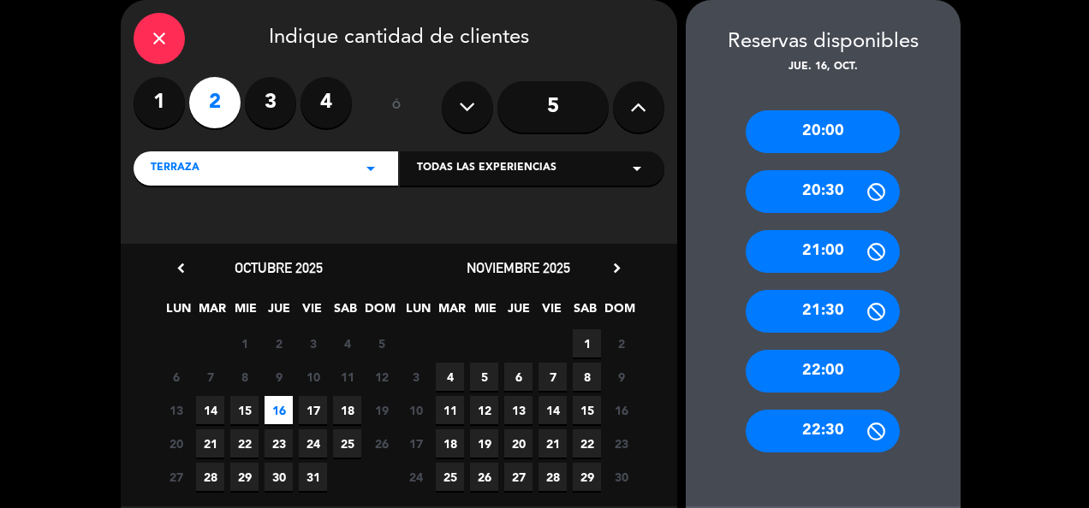
click at [815, 375] on div "22:00" at bounding box center [822, 371] width 154 height 43
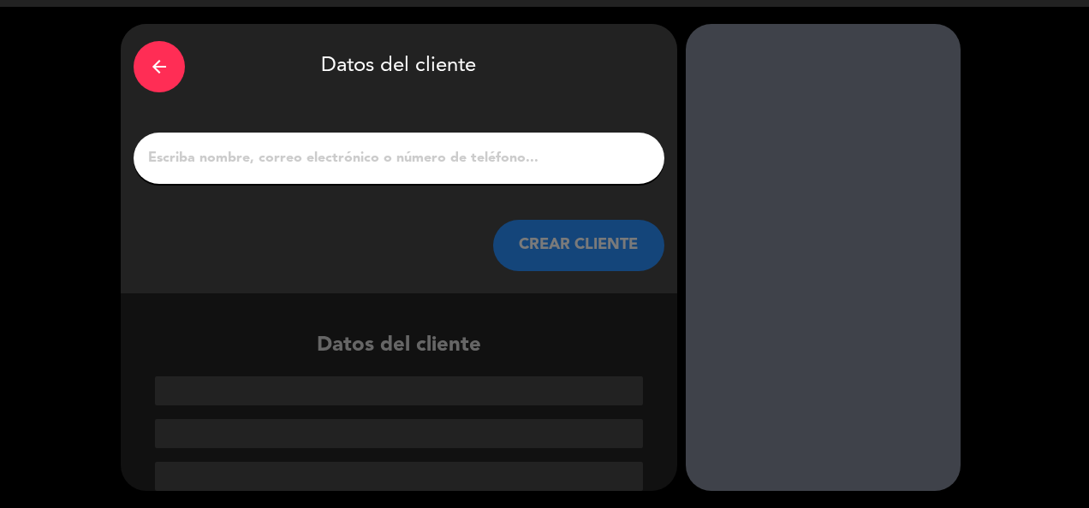
click at [341, 133] on div at bounding box center [399, 158] width 531 height 51
click at [336, 161] on input "1" at bounding box center [398, 158] width 505 height 24
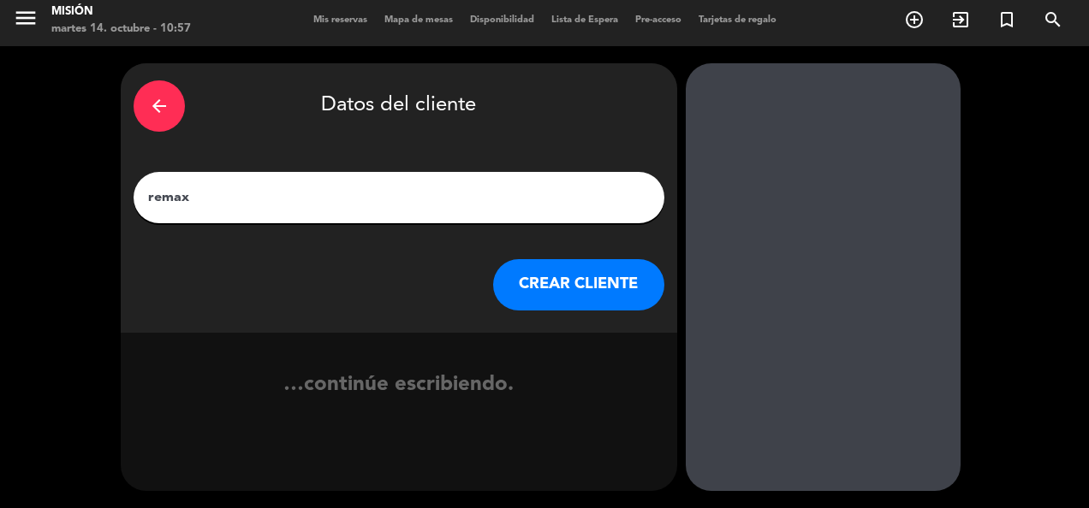
scroll to position [45, 0]
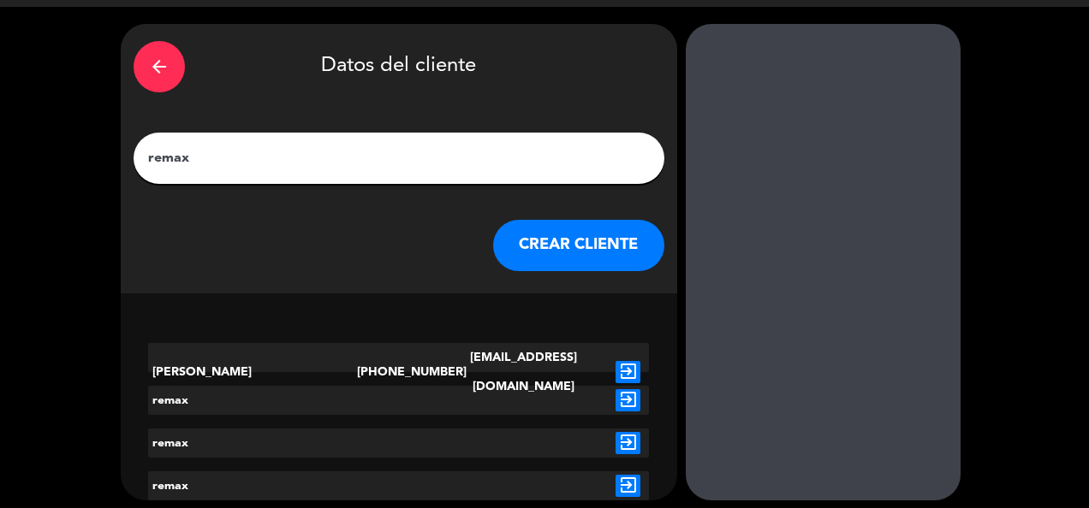
type input "remax"
click at [582, 248] on button "CREAR CLIENTE" at bounding box center [578, 245] width 171 height 51
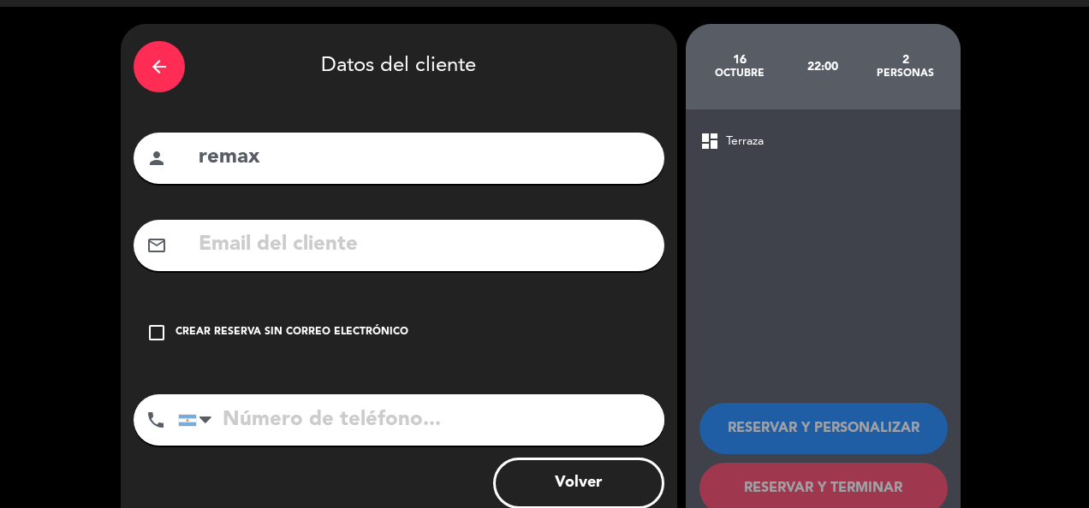
click at [305, 324] on div "Crear reserva sin correo electrónico" at bounding box center [291, 332] width 233 height 17
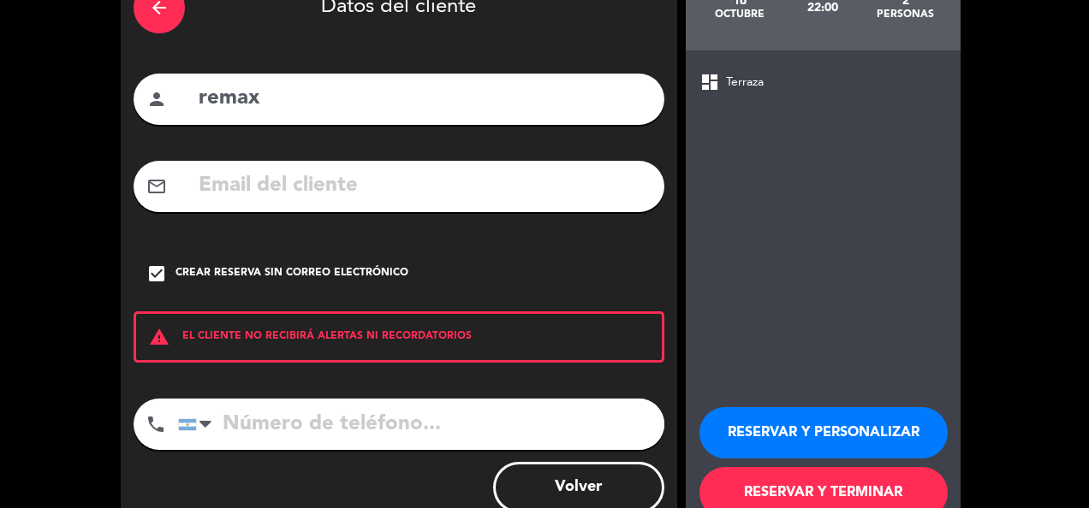
scroll to position [151, 0]
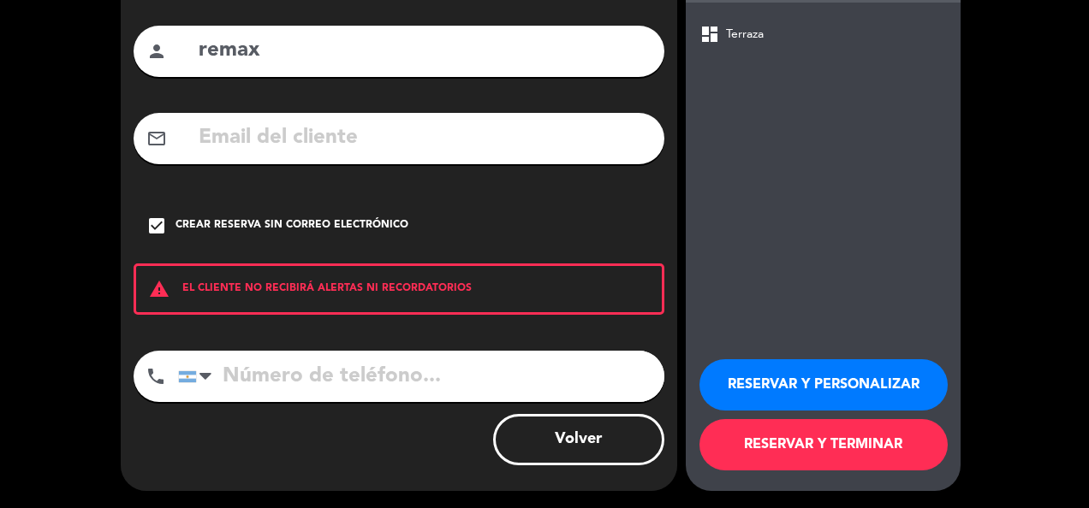
click at [818, 453] on button "RESERVAR Y TERMINAR" at bounding box center [823, 444] width 248 height 51
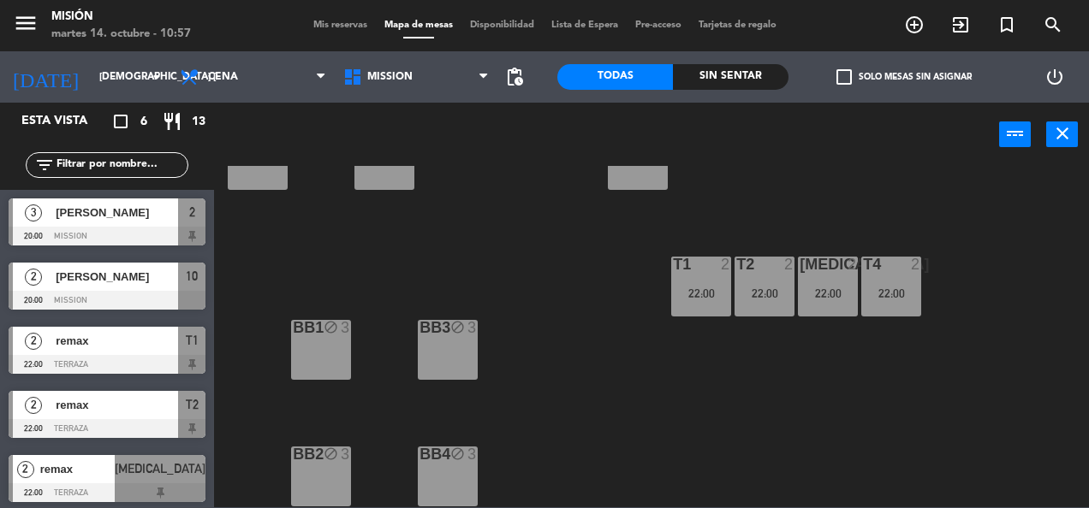
scroll to position [454, 0]
click at [323, 347] on div "BB1 block 3" at bounding box center [321, 350] width 60 height 60
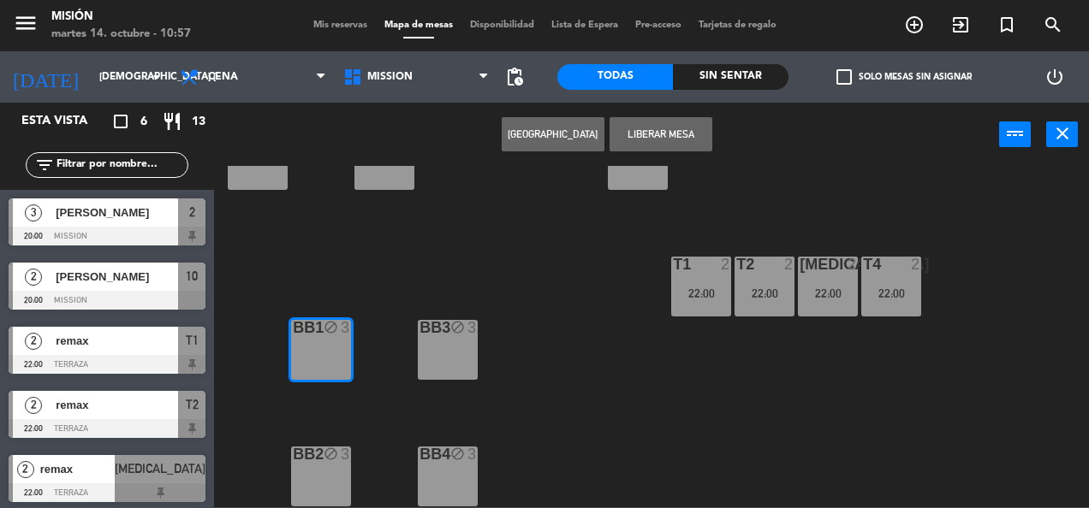
click at [459, 344] on div "BB3 block 3" at bounding box center [448, 350] width 60 height 60
click at [654, 139] on button "Liberar Mesa" at bounding box center [660, 134] width 103 height 34
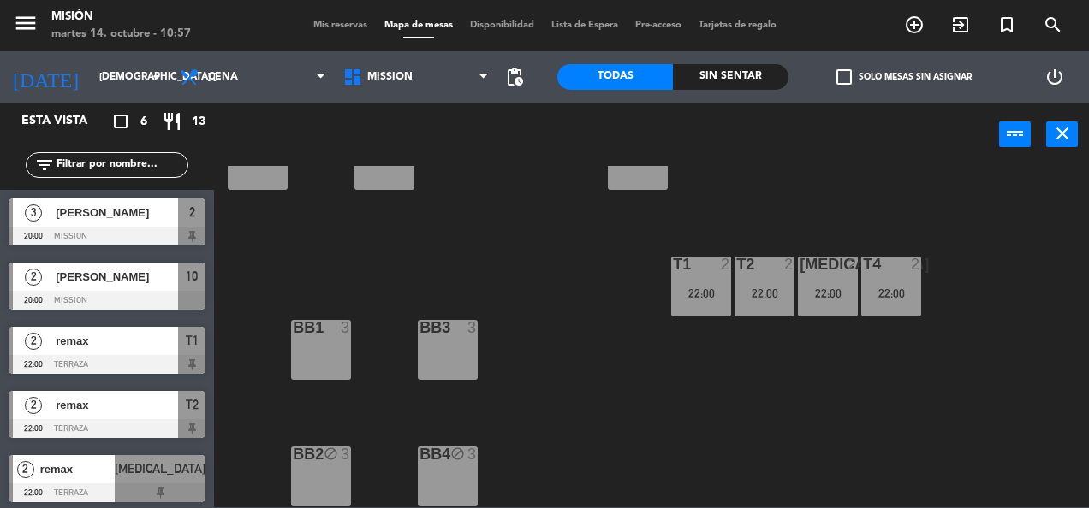
click at [306, 340] on div "BB1 3" at bounding box center [321, 350] width 60 height 60
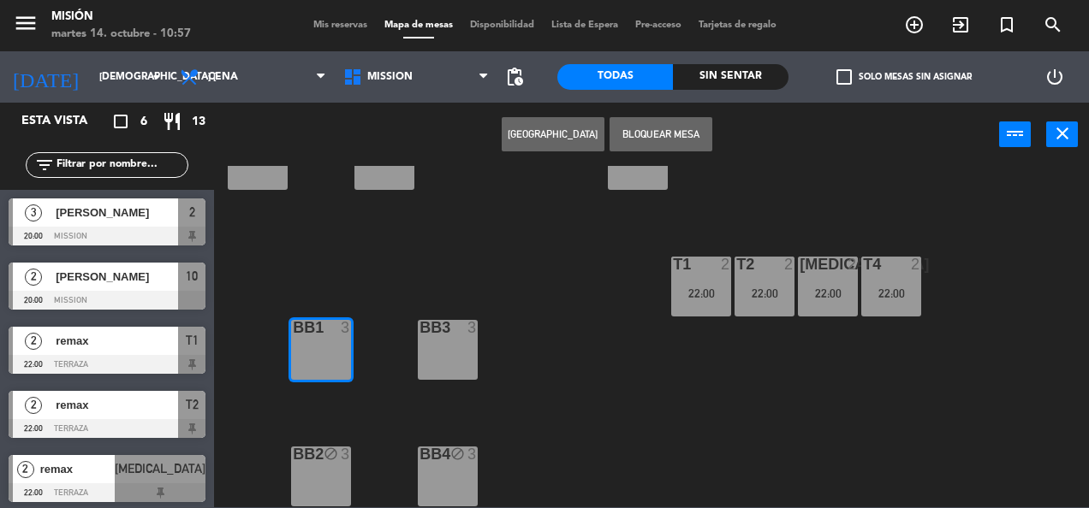
click at [560, 132] on button "[GEOGRAPHIC_DATA]" at bounding box center [553, 134] width 103 height 34
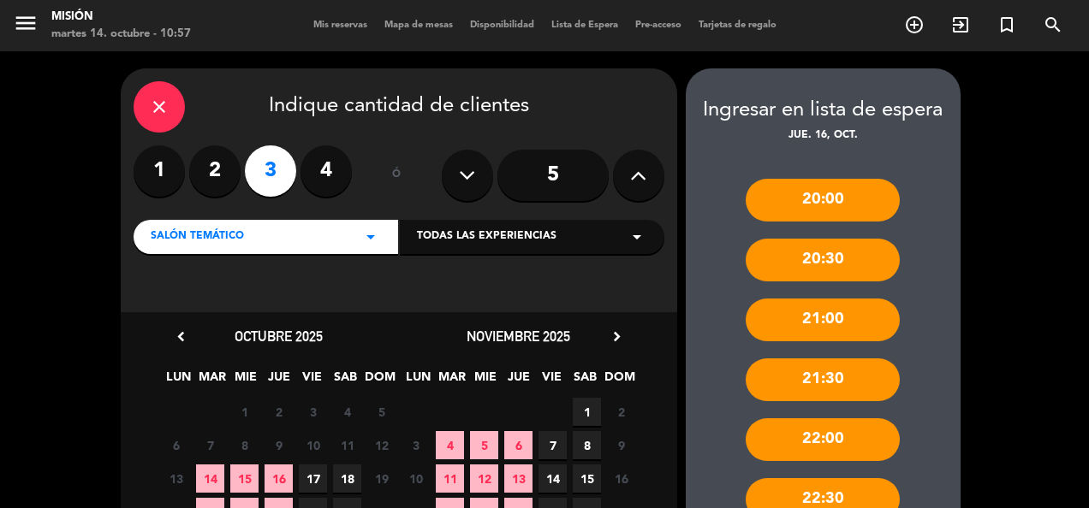
click at [277, 484] on span "16" at bounding box center [278, 479] width 28 height 28
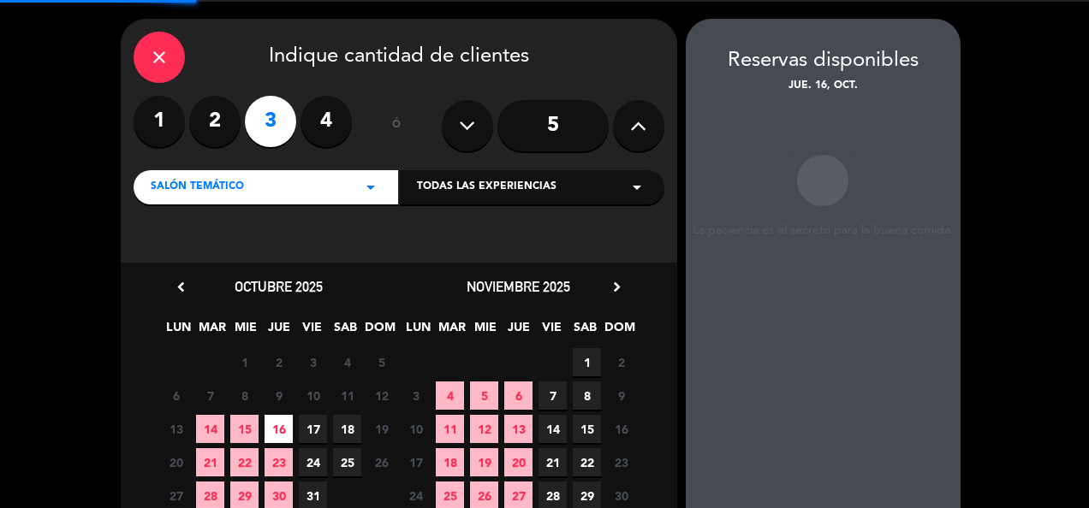
scroll to position [68, 0]
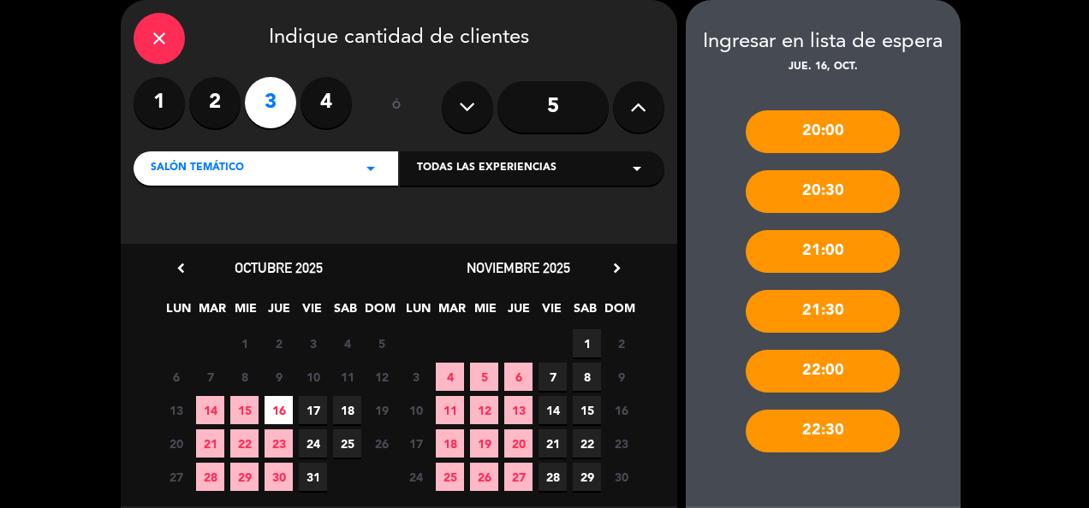
click at [163, 31] on icon "close" at bounding box center [159, 38] width 21 height 21
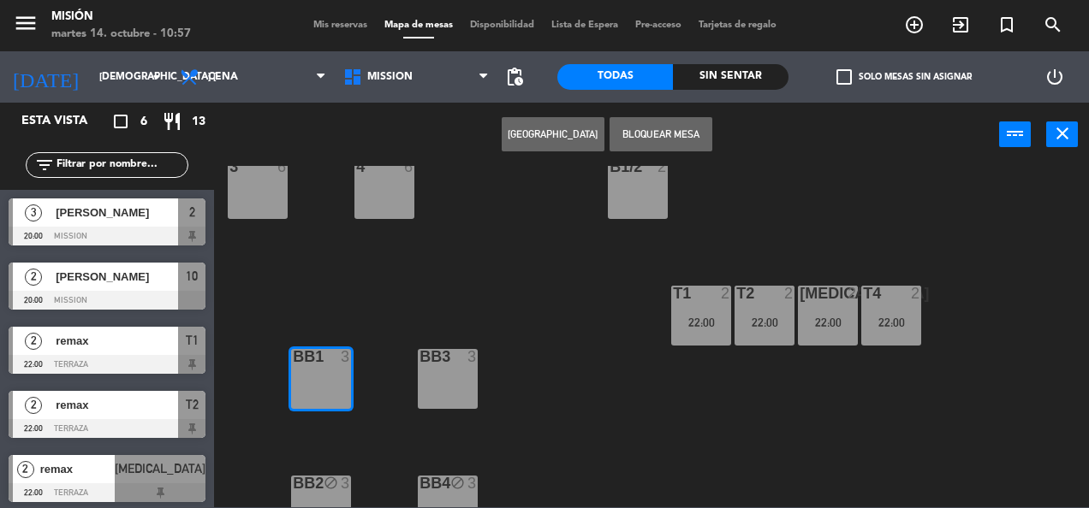
scroll to position [428, 0]
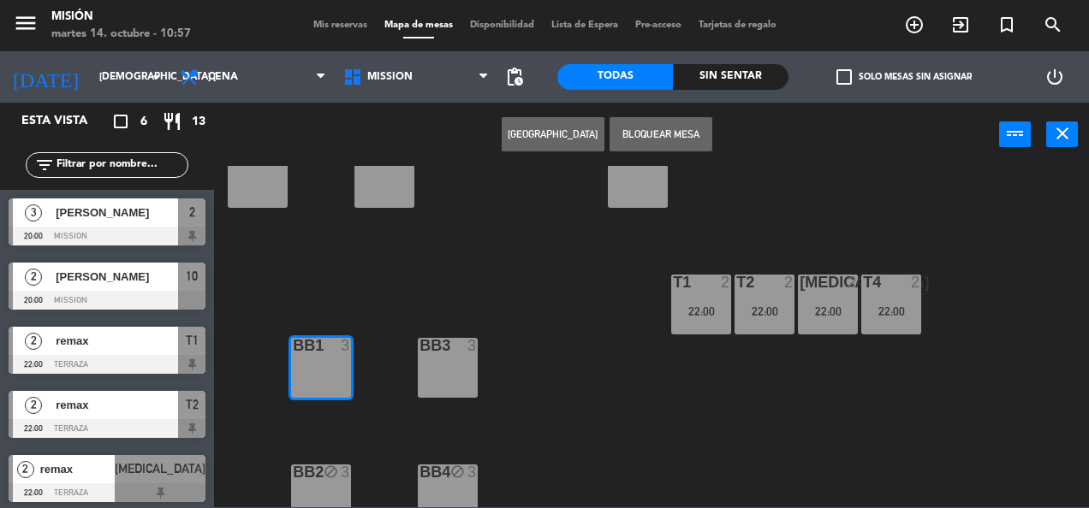
click at [440, 360] on div "BB3 3" at bounding box center [448, 368] width 60 height 60
click at [310, 371] on div "BB1 3" at bounding box center [321, 368] width 60 height 60
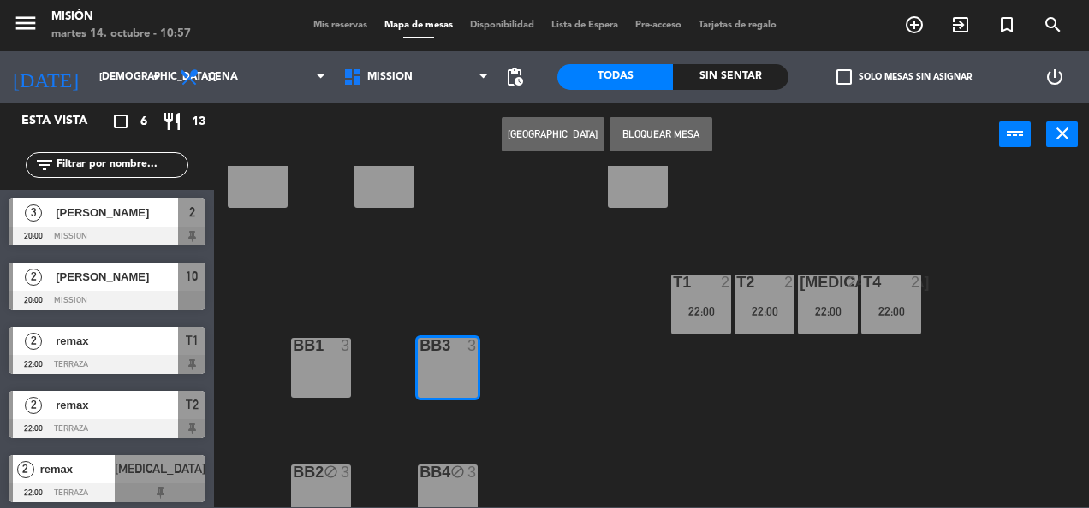
click at [312, 371] on div "BB1 3" at bounding box center [321, 368] width 60 height 60
click at [675, 125] on button "Bloquear Mesa" at bounding box center [660, 134] width 103 height 34
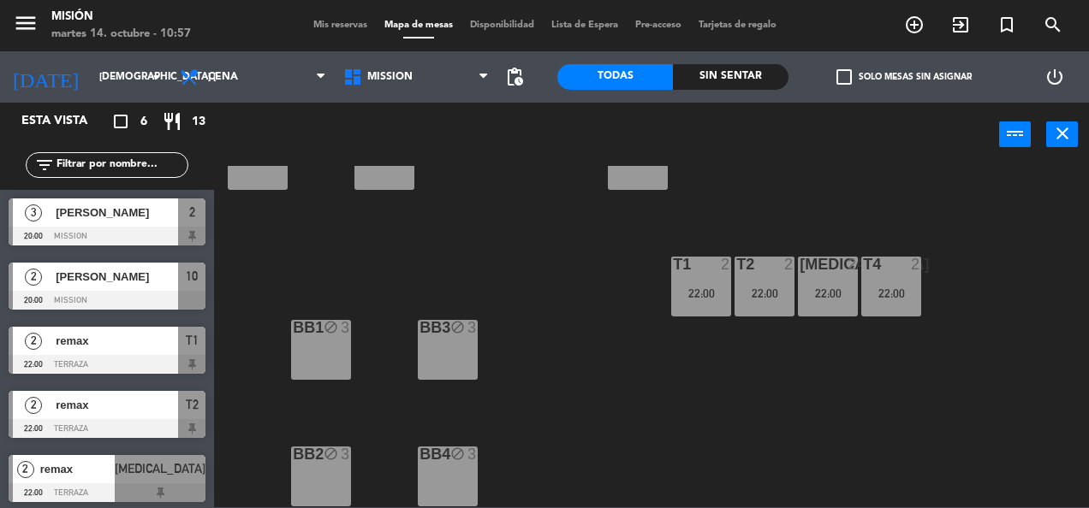
scroll to position [454, 0]
click at [91, 73] on input "[DEMOGRAPHIC_DATA] [DATE]" at bounding box center [158, 76] width 135 height 29
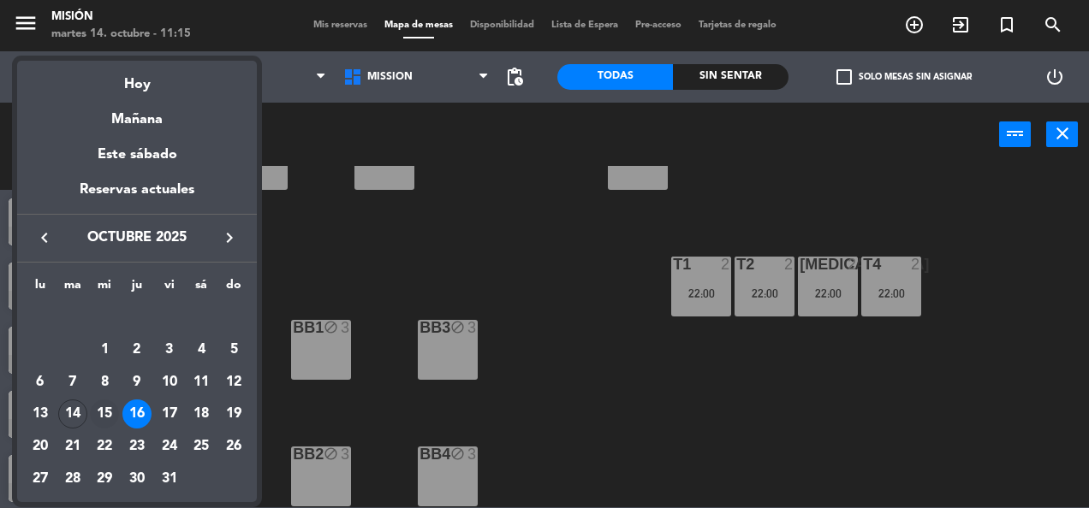
click at [101, 409] on div "15" at bounding box center [104, 414] width 29 height 29
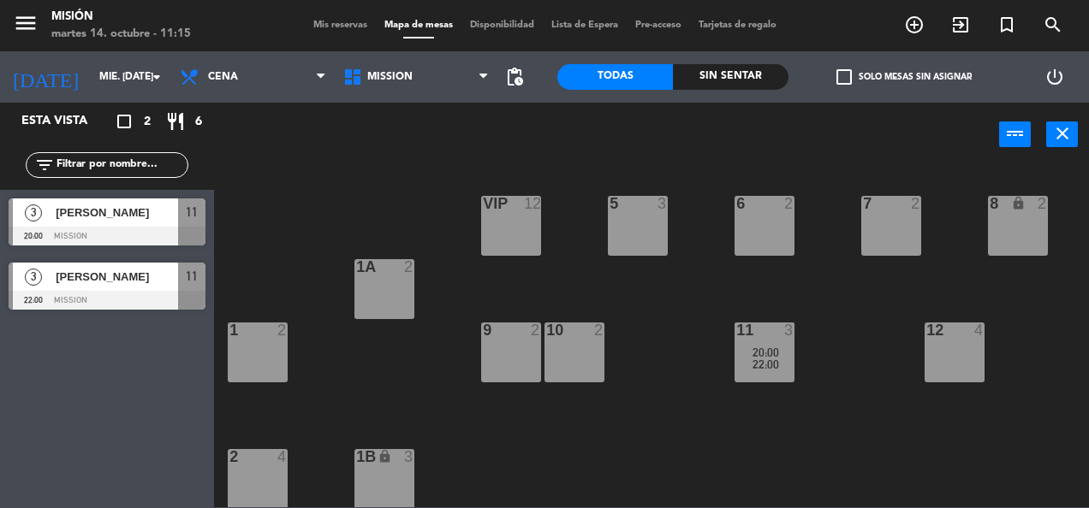
click at [200, 211] on div "11" at bounding box center [191, 213] width 27 height 28
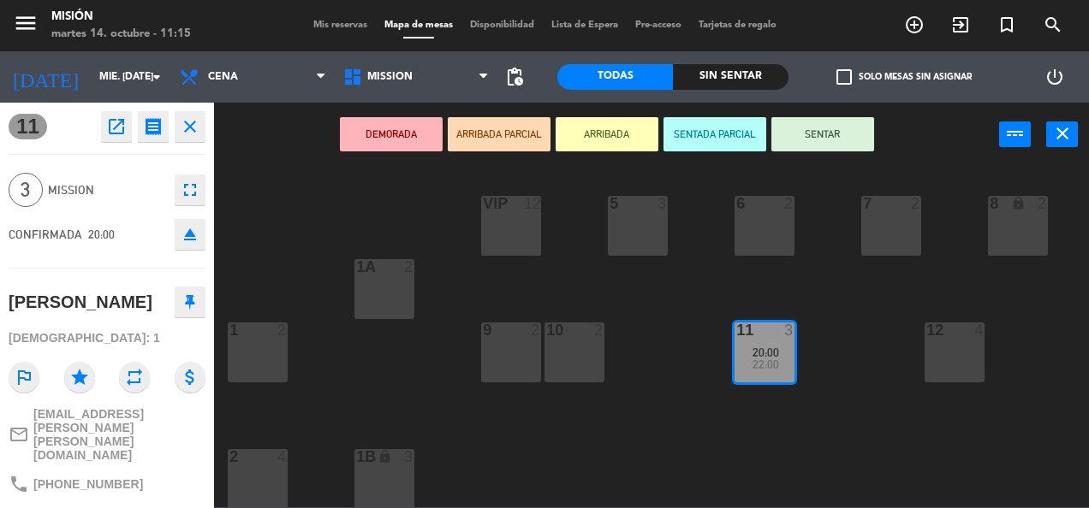
click at [108, 126] on icon "open_in_new" at bounding box center [116, 126] width 21 height 21
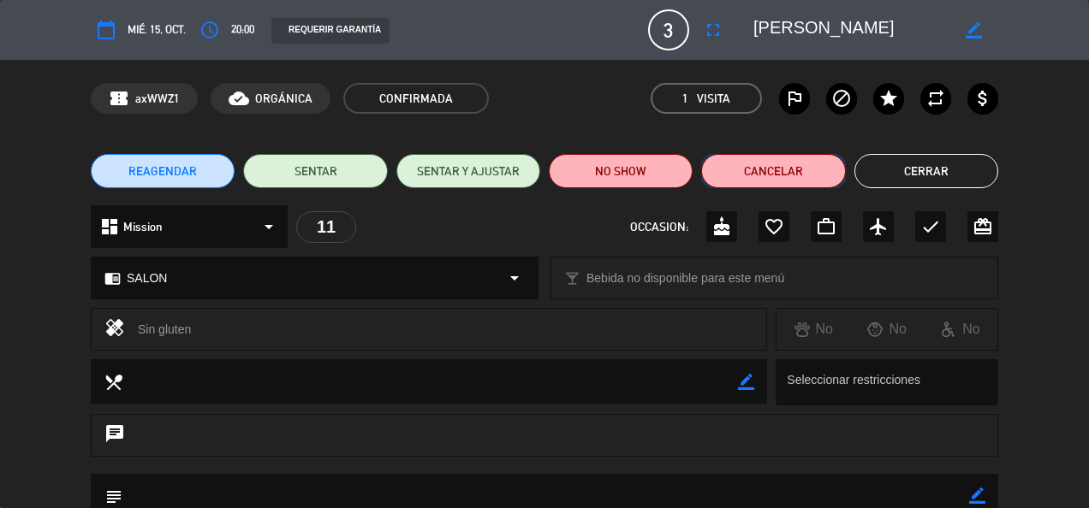
click at [780, 169] on button "Cancelar" at bounding box center [773, 171] width 144 height 34
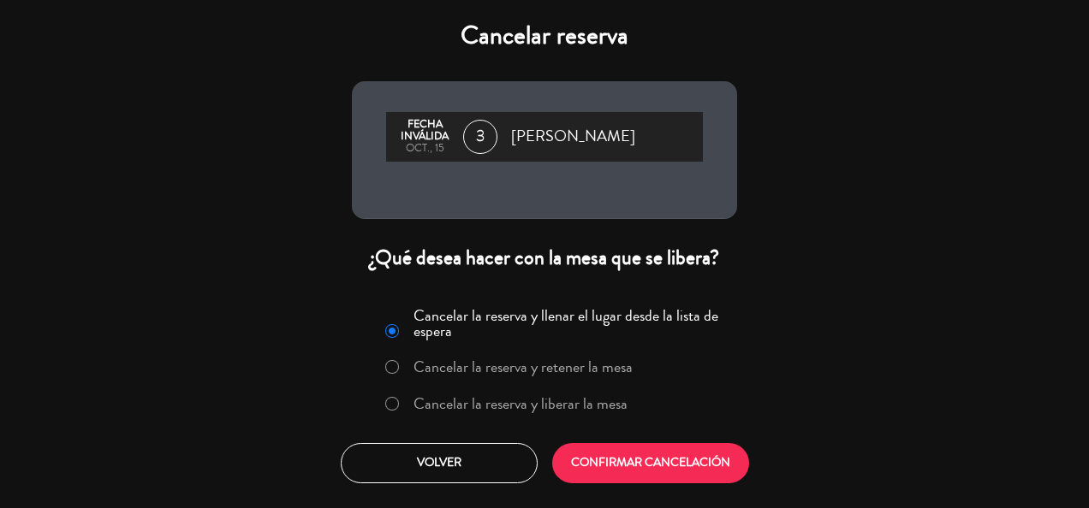
click at [507, 405] on label "Cancelar la reserva y liberar la mesa" at bounding box center [520, 403] width 214 height 15
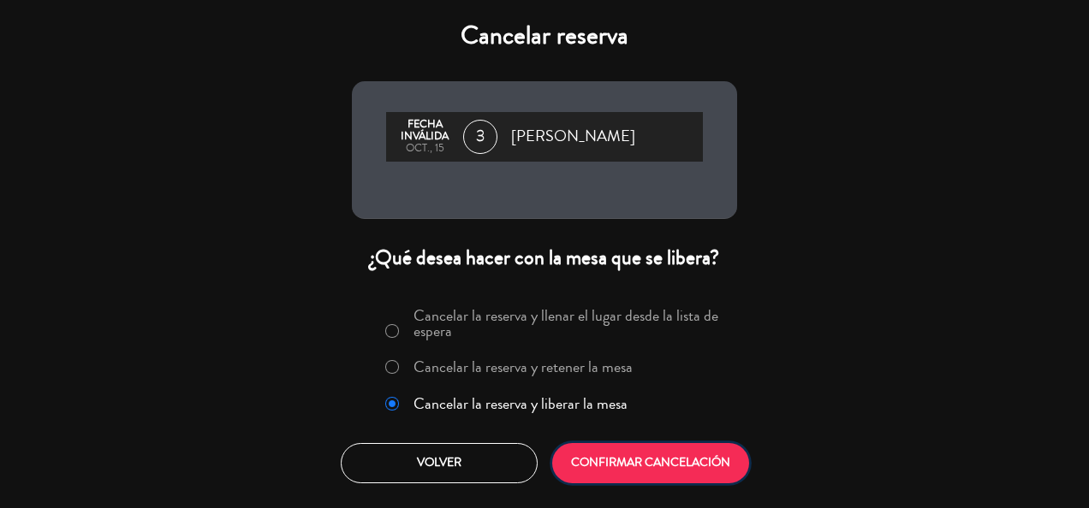
click at [623, 469] on button "CONFIRMAR CANCELACIÓN" at bounding box center [650, 463] width 197 height 40
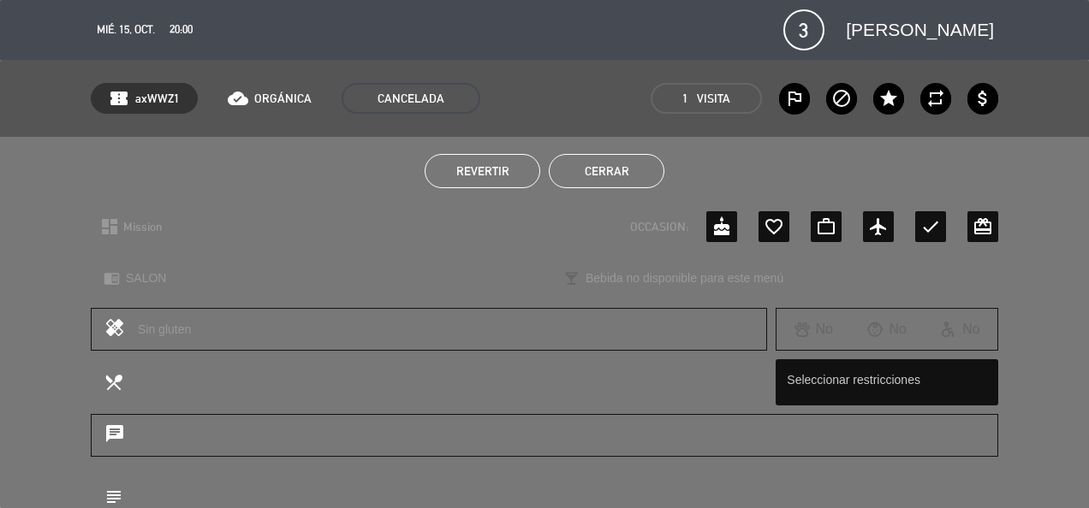
click at [602, 164] on button "Cerrar" at bounding box center [607, 171] width 116 height 34
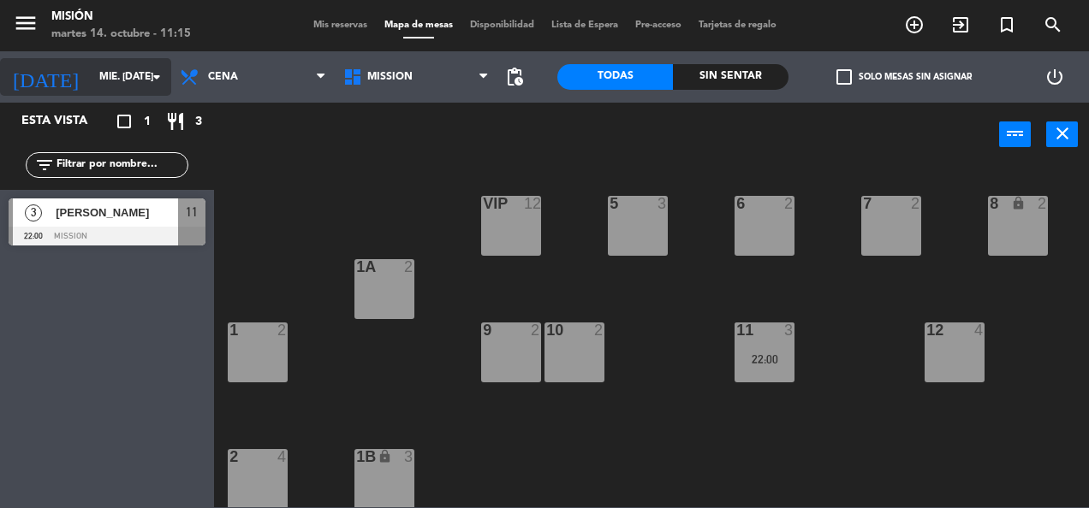
click at [101, 58] on div "[DATE] mié. [DATE] arrow_drop_down" at bounding box center [85, 77] width 171 height 38
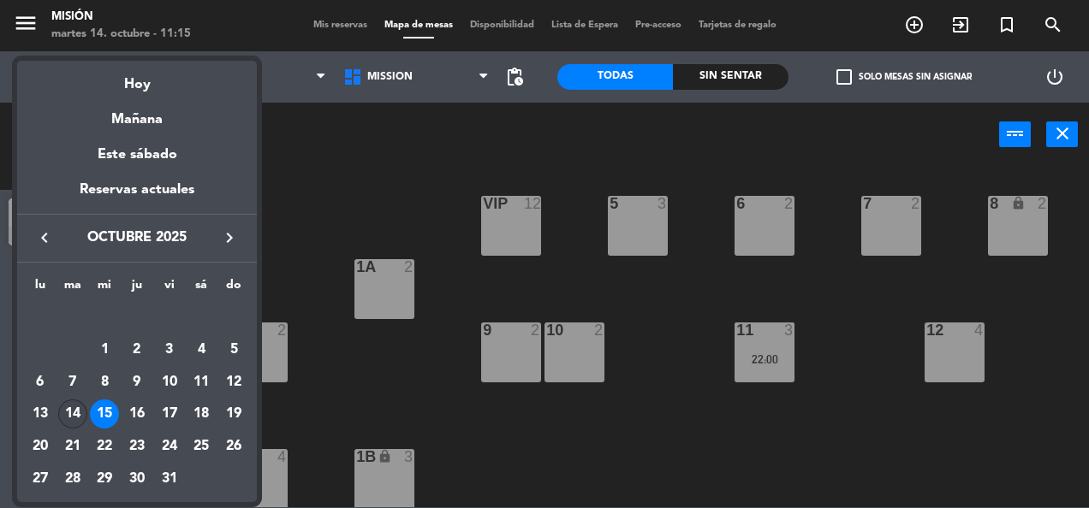
click at [80, 399] on td "14" at bounding box center [72, 414] width 33 height 33
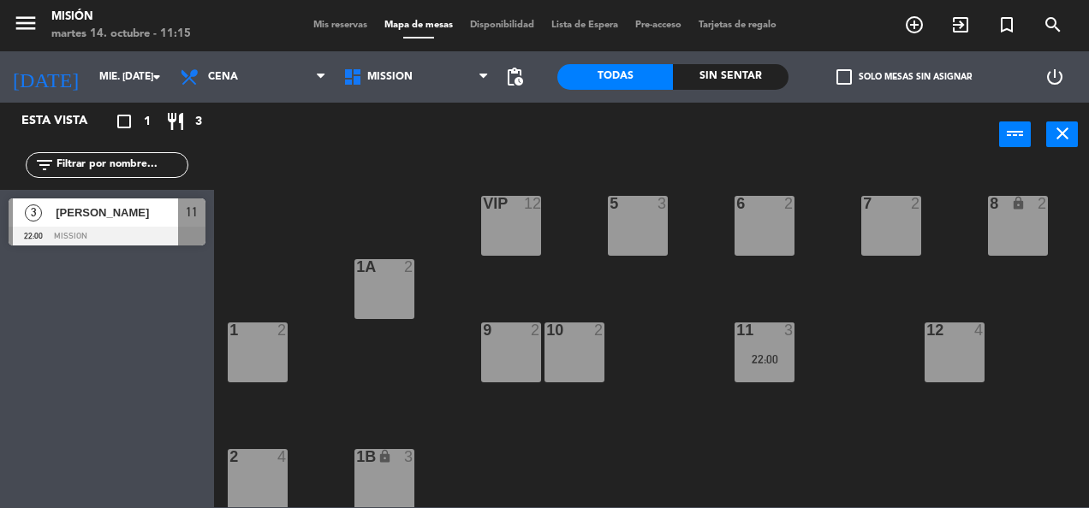
type input "[DATE] oct."
